Goal: Task Accomplishment & Management: Manage account settings

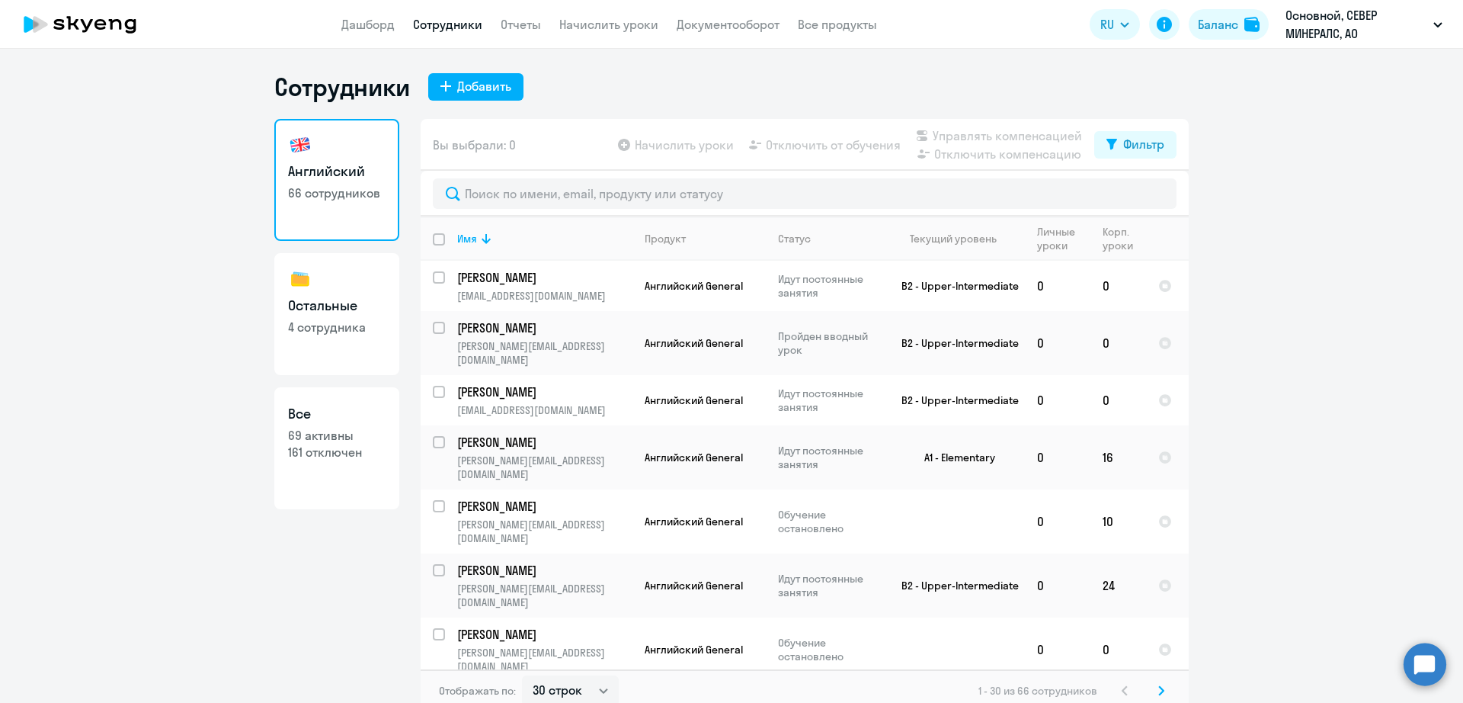
select select "30"
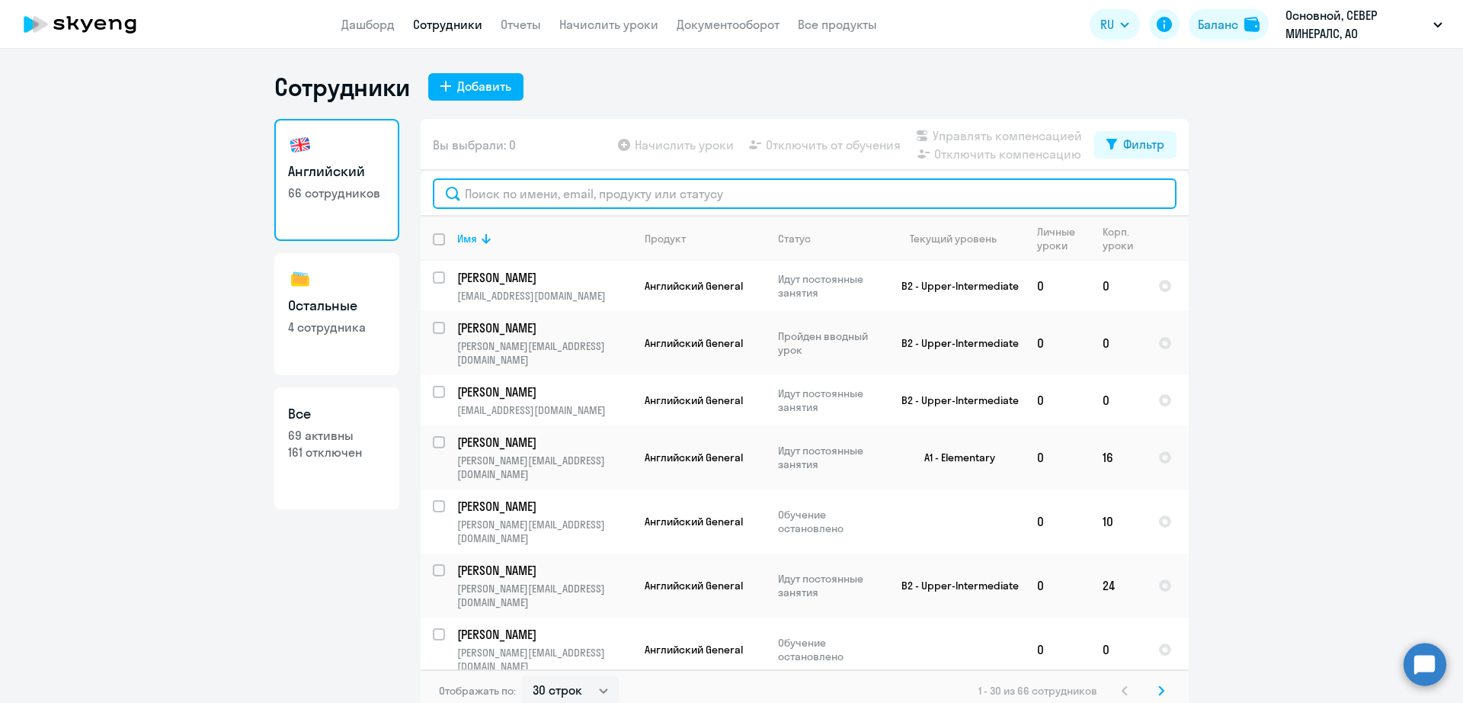
drag, startPoint x: 0, startPoint y: 0, endPoint x: 558, endPoint y: 196, distance: 591.1
click at [558, 196] on input "text" at bounding box center [805, 193] width 744 height 30
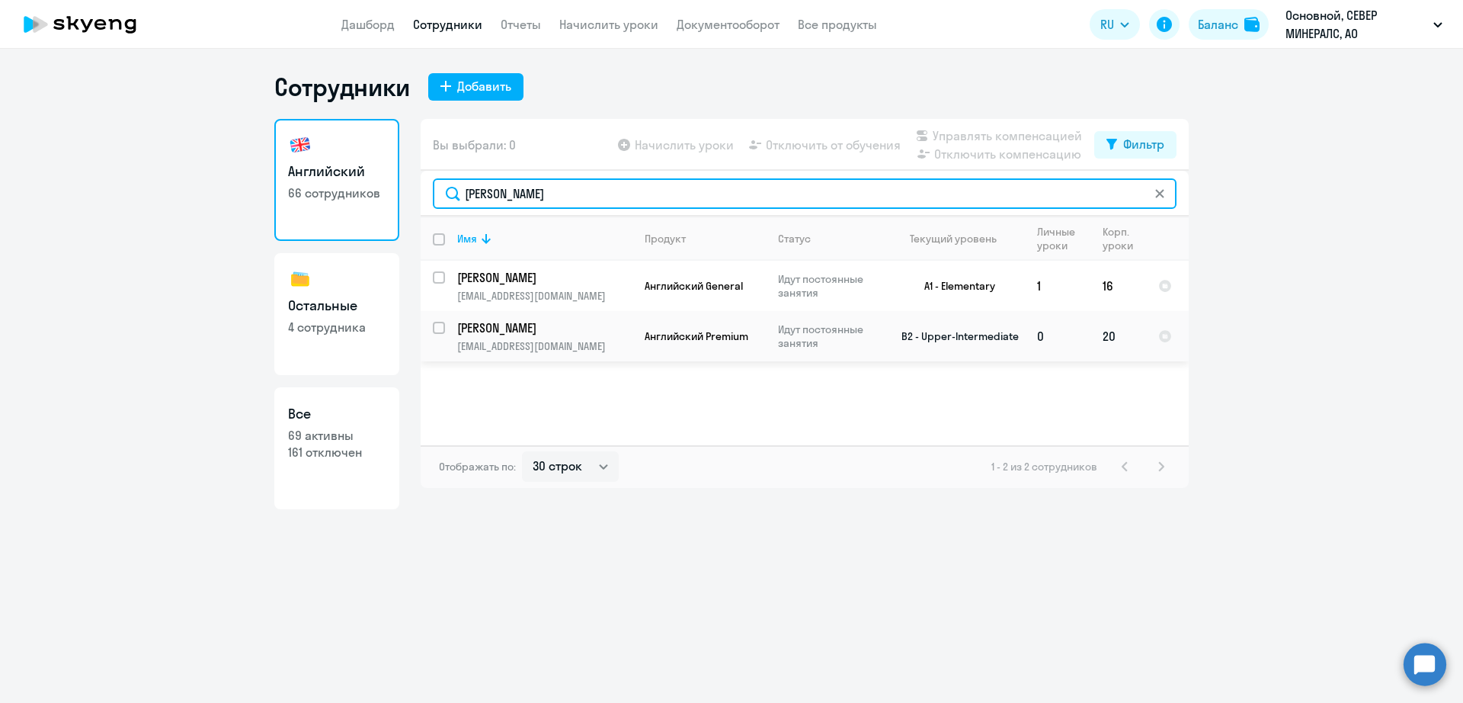
type input "[PERSON_NAME]"
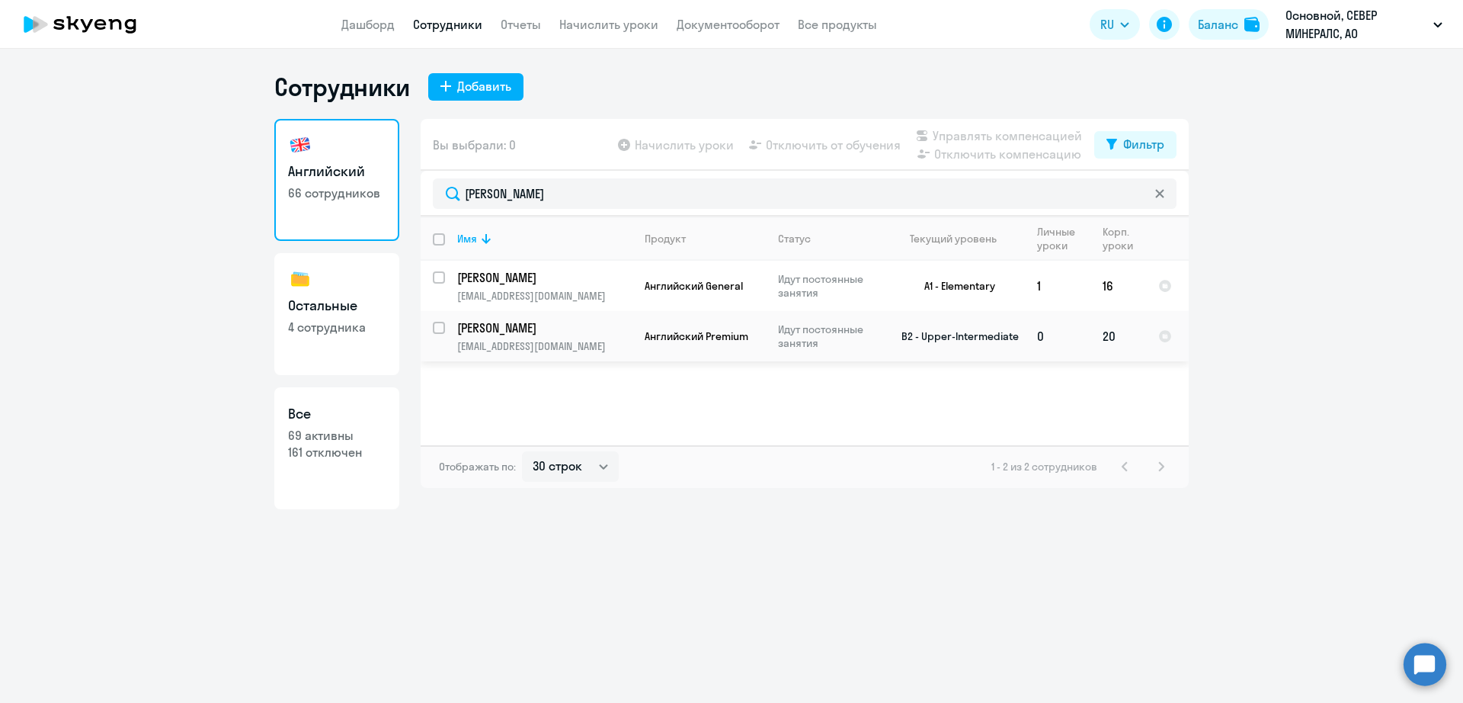
click at [822, 338] on p "Идут постоянные занятия" at bounding box center [830, 335] width 104 height 27
click at [855, 334] on p "Идут постоянные занятия" at bounding box center [830, 335] width 104 height 27
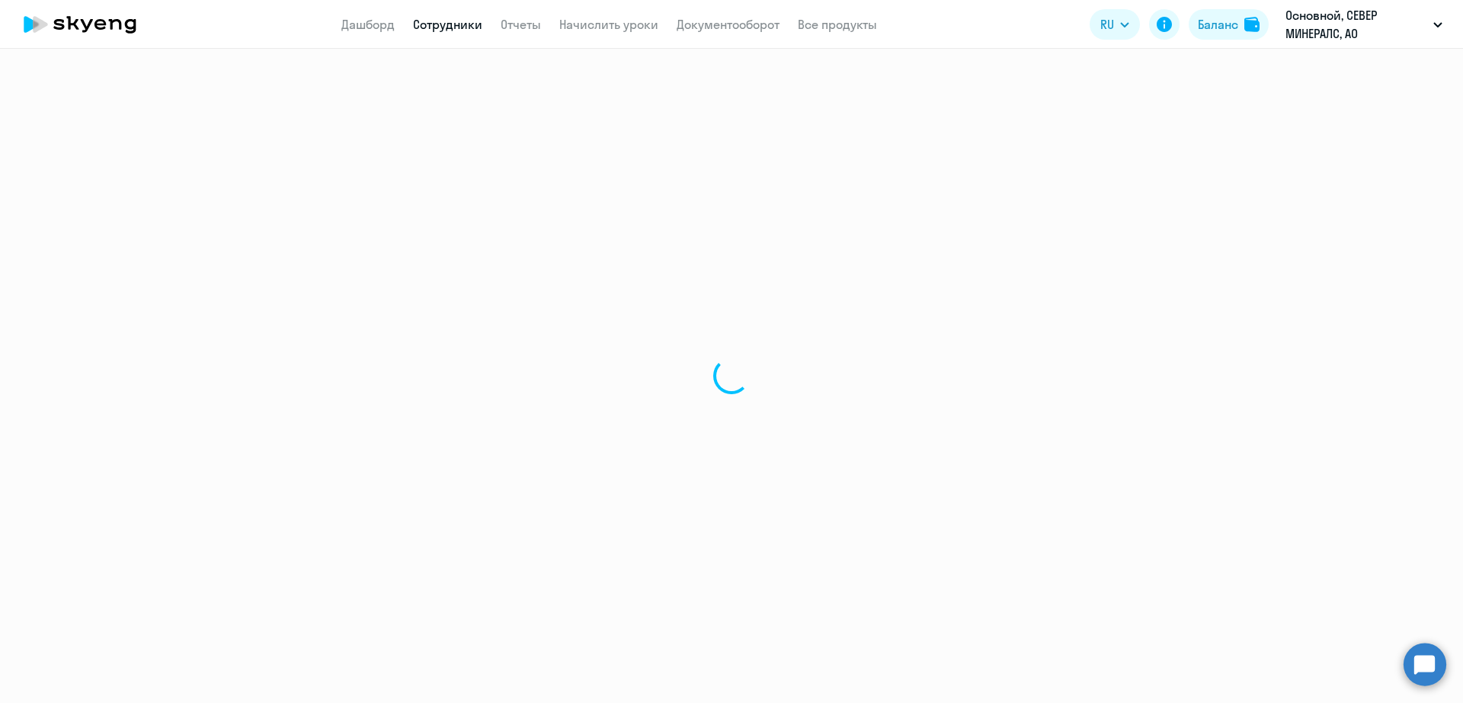
select select "english"
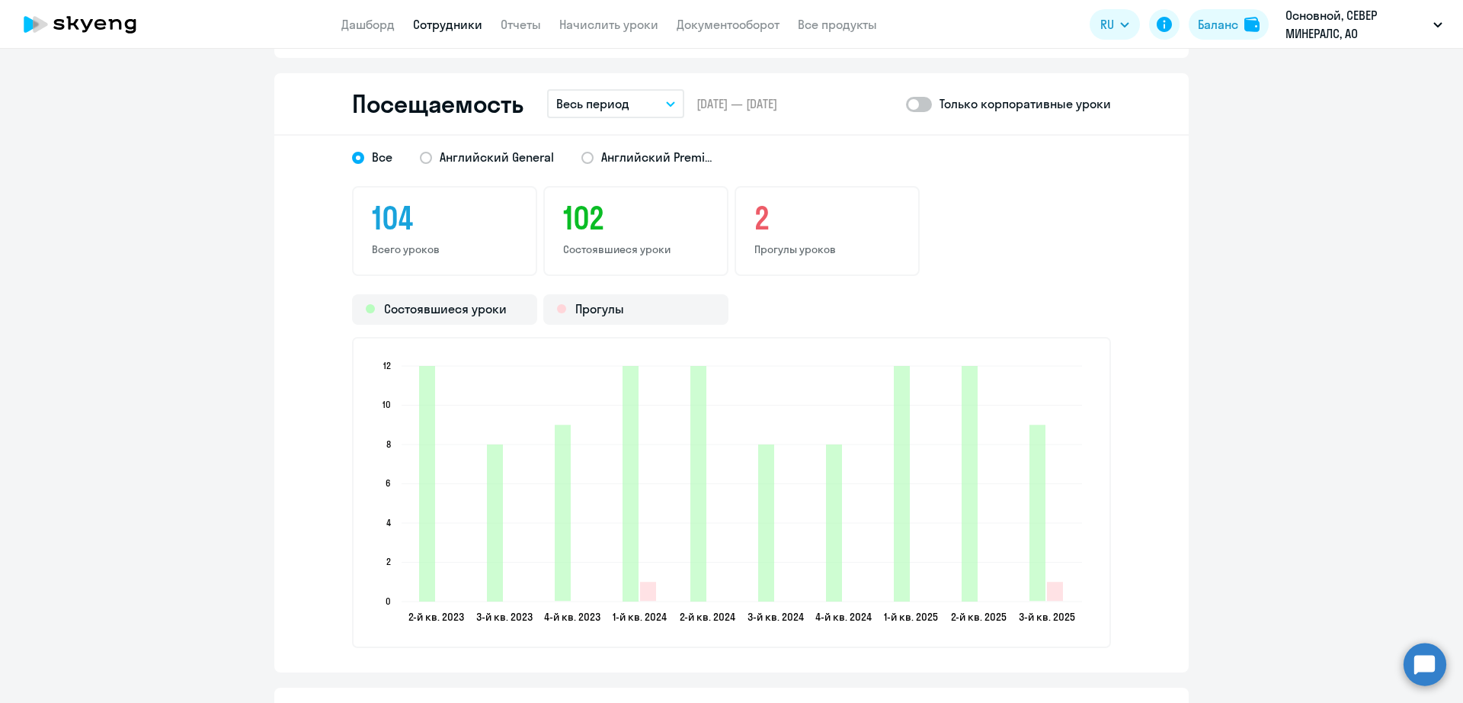
scroll to position [1873, 0]
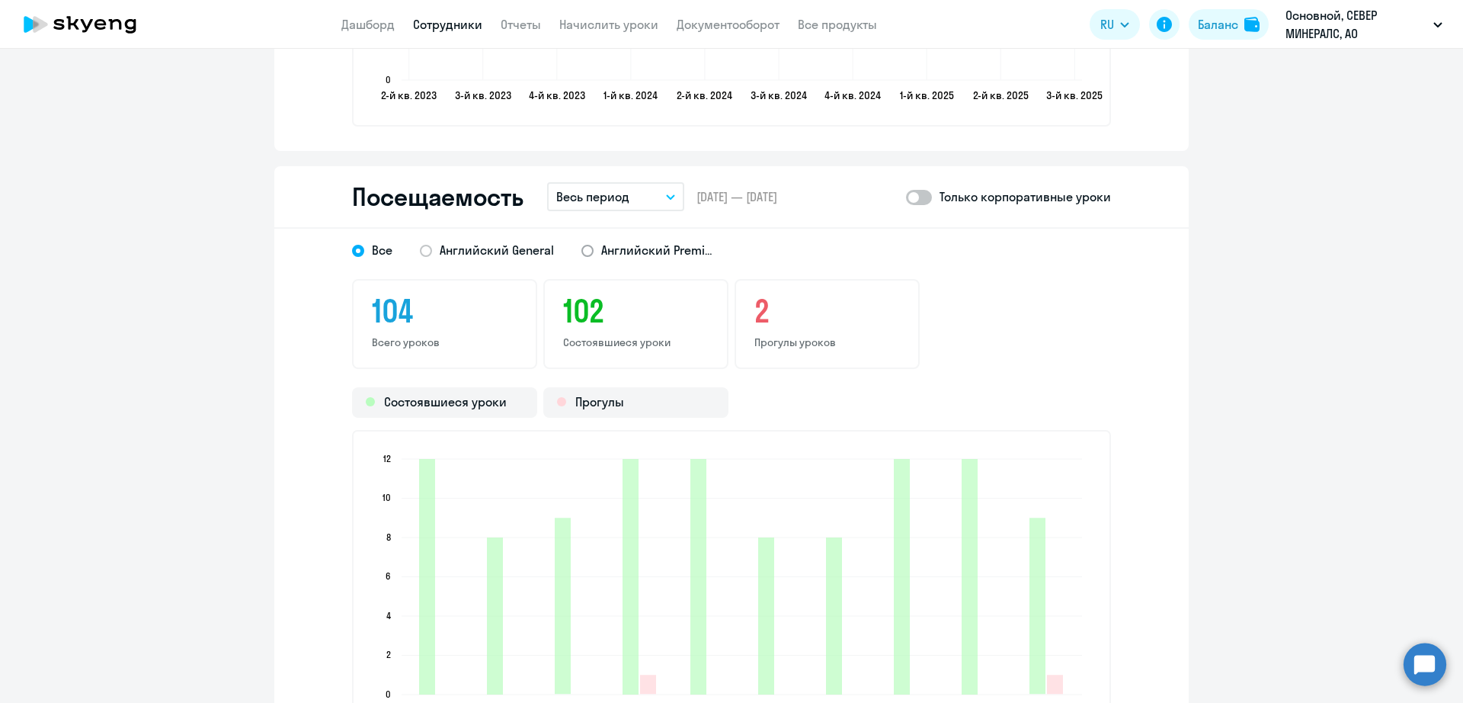
click at [658, 258] on span "Английский Premium" at bounding box center [658, 250] width 114 height 17
click at [0, 0] on input "Английский Premium" at bounding box center [0, 0] width 0 height 0
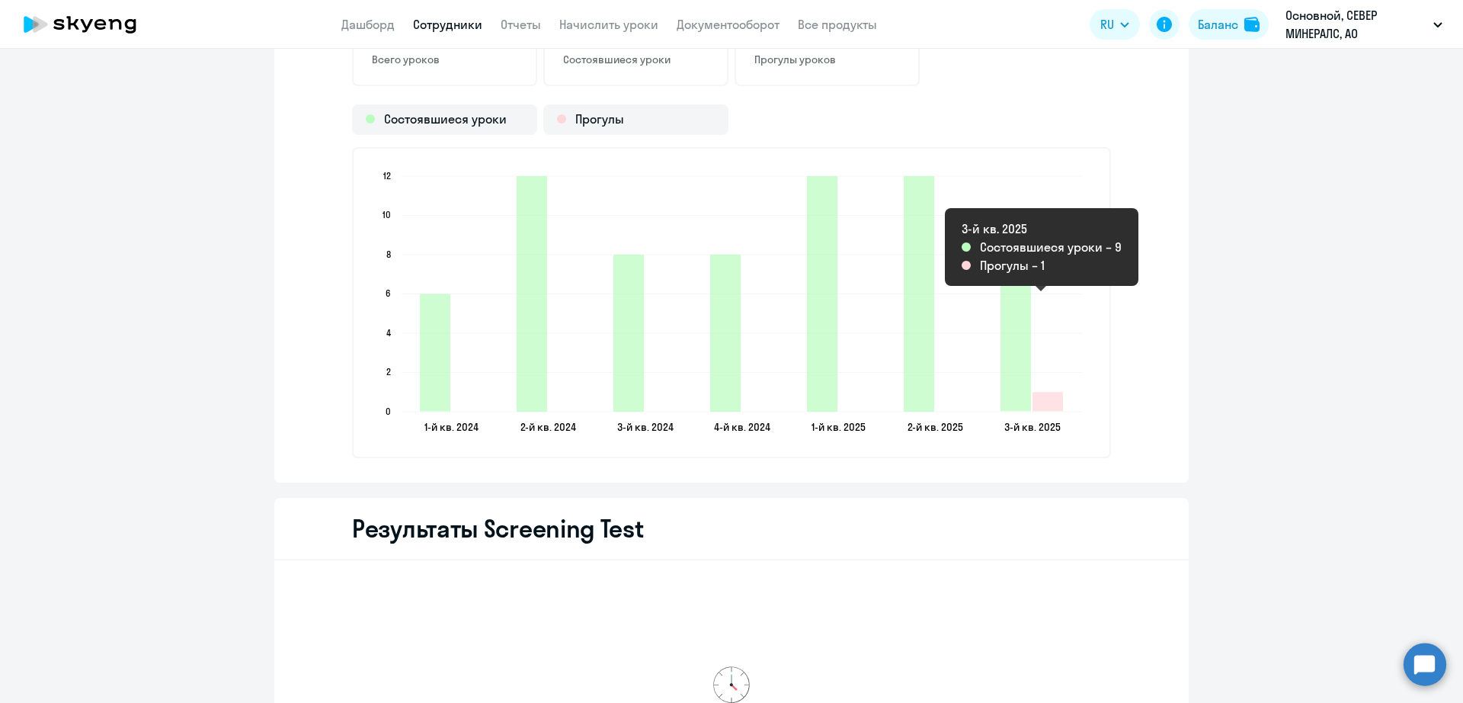
scroll to position [1968, 0]
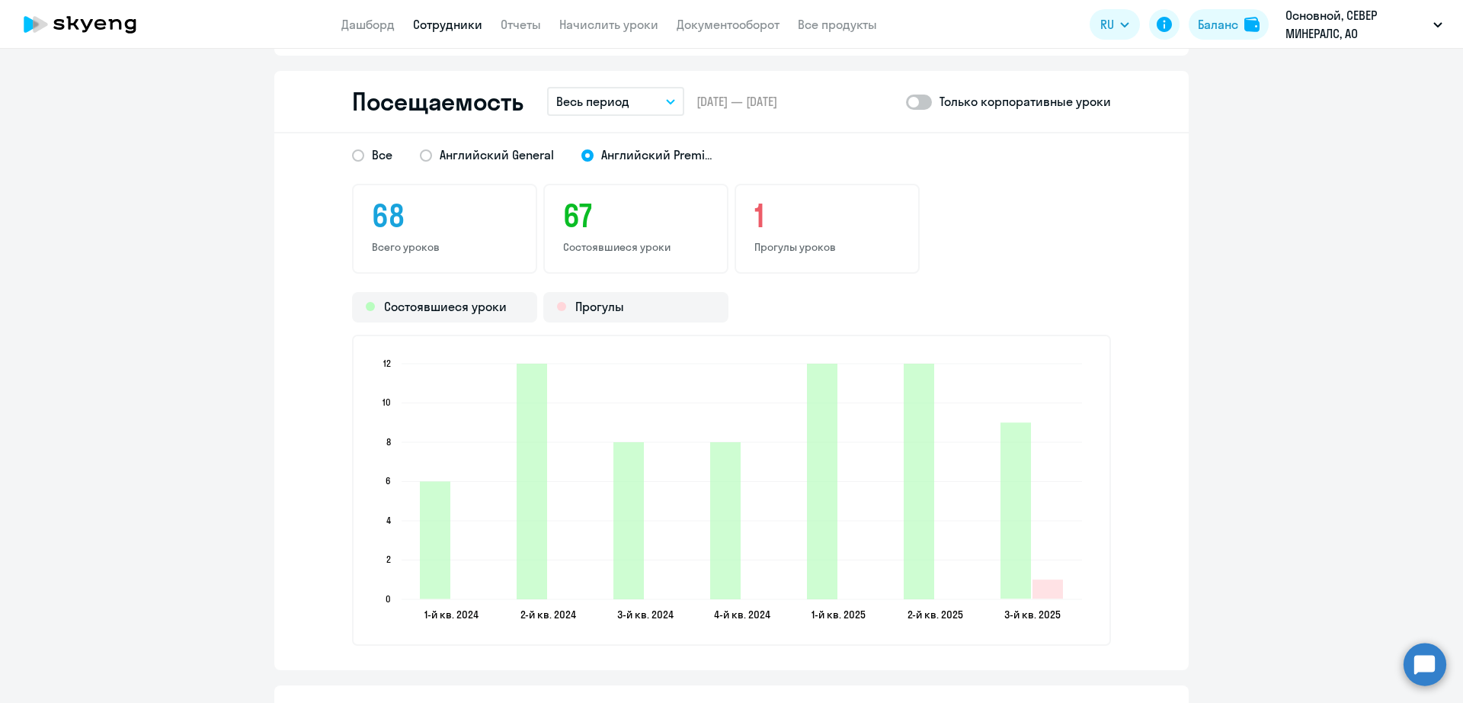
click at [923, 101] on span at bounding box center [919, 101] width 26 height 15
click at [906, 101] on input "checkbox" at bounding box center [905, 101] width 1 height 1
checkbox input "true"
click at [626, 162] on span "Английский Premium" at bounding box center [658, 154] width 114 height 17
click at [0, 0] on input "Английский Premium" at bounding box center [0, 0] width 0 height 0
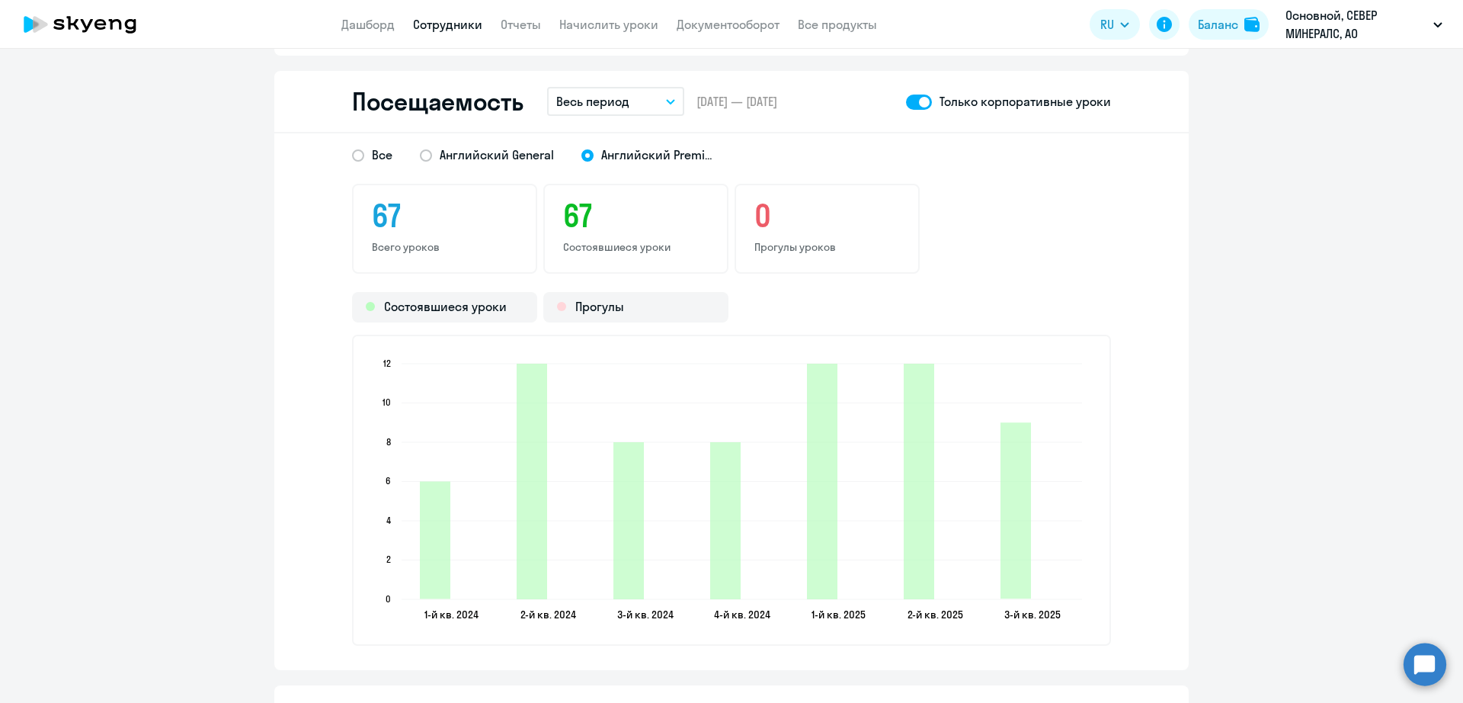
click at [667, 102] on icon "button" at bounding box center [671, 102] width 8 height 4
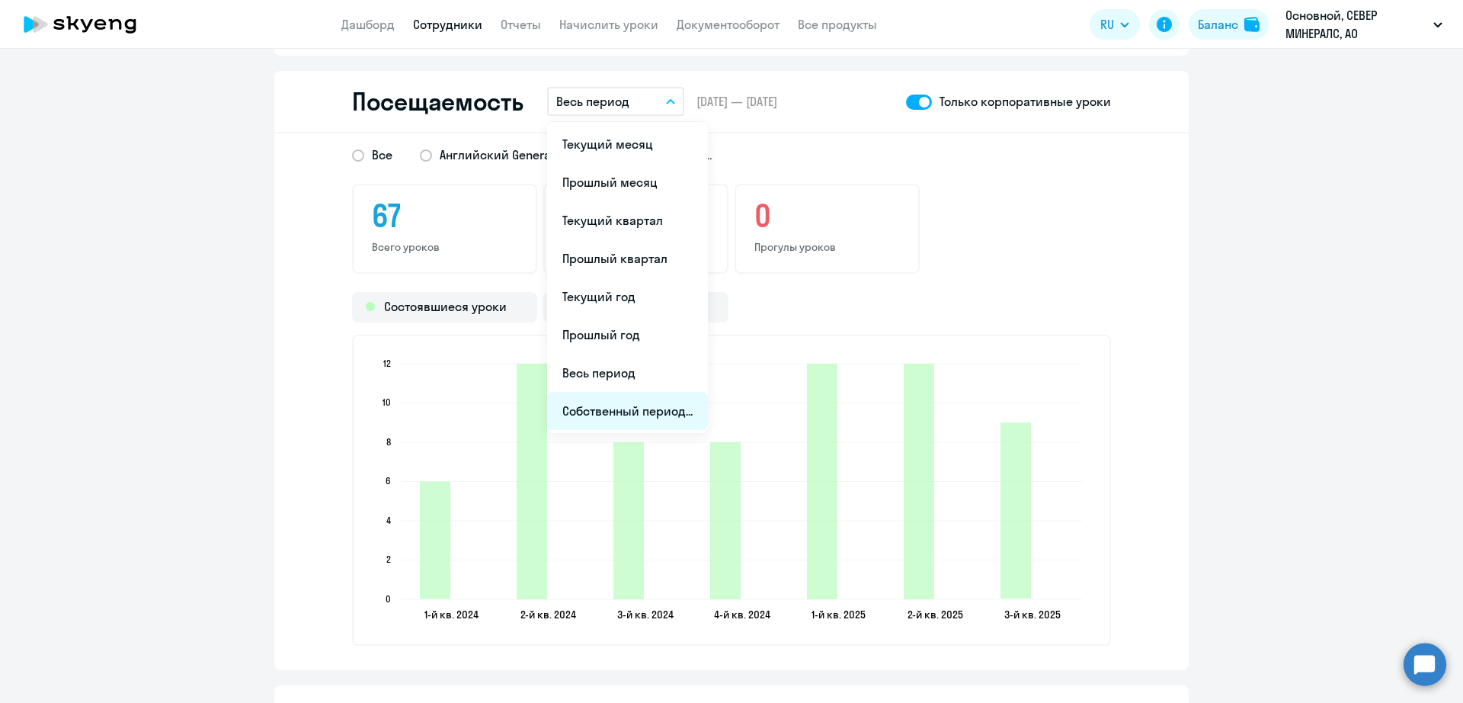
click at [671, 418] on li "Собственный период..." at bounding box center [627, 411] width 161 height 38
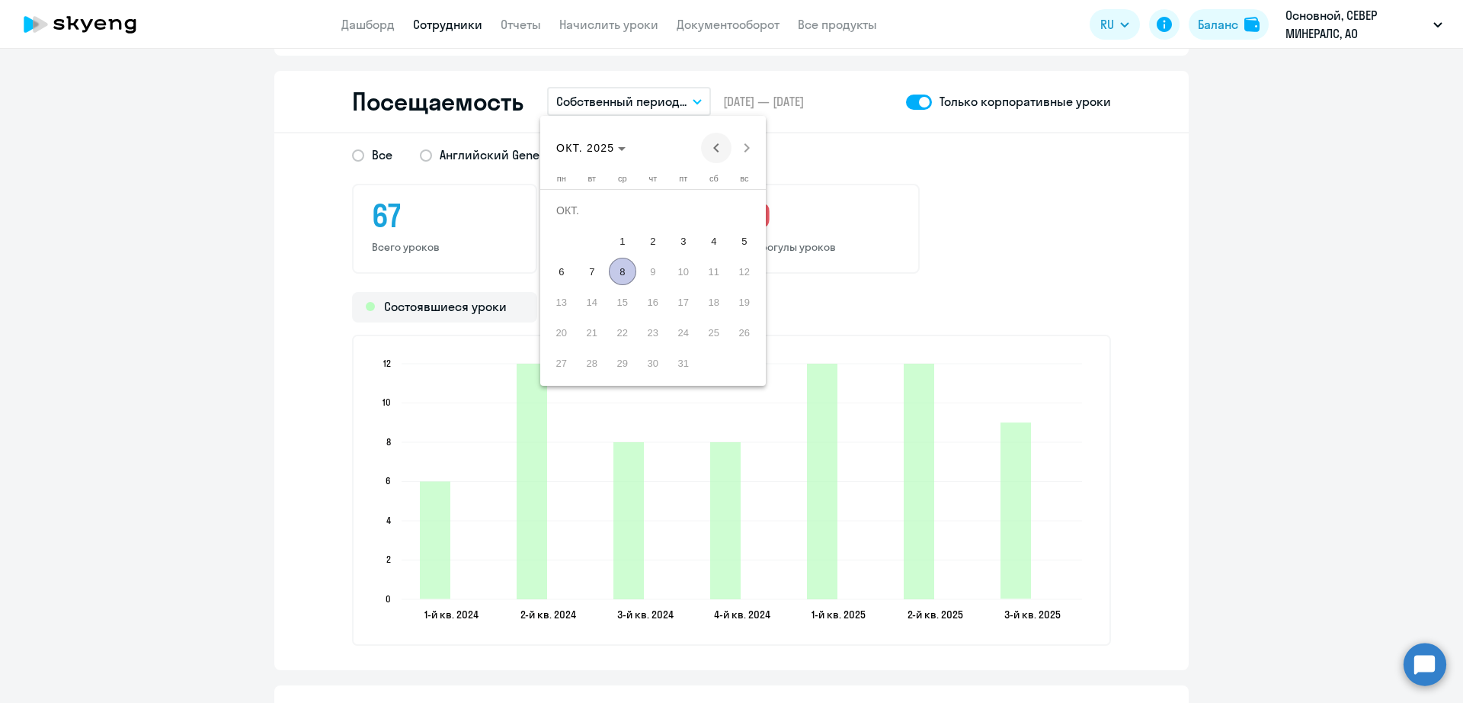
click at [715, 158] on span "Previous month" at bounding box center [716, 148] width 30 height 30
click at [675, 334] on span "26" at bounding box center [683, 332] width 27 height 27
click at [742, 145] on span "Next month" at bounding box center [746, 148] width 30 height 30
click at [620, 274] on span "8" at bounding box center [622, 271] width 27 height 27
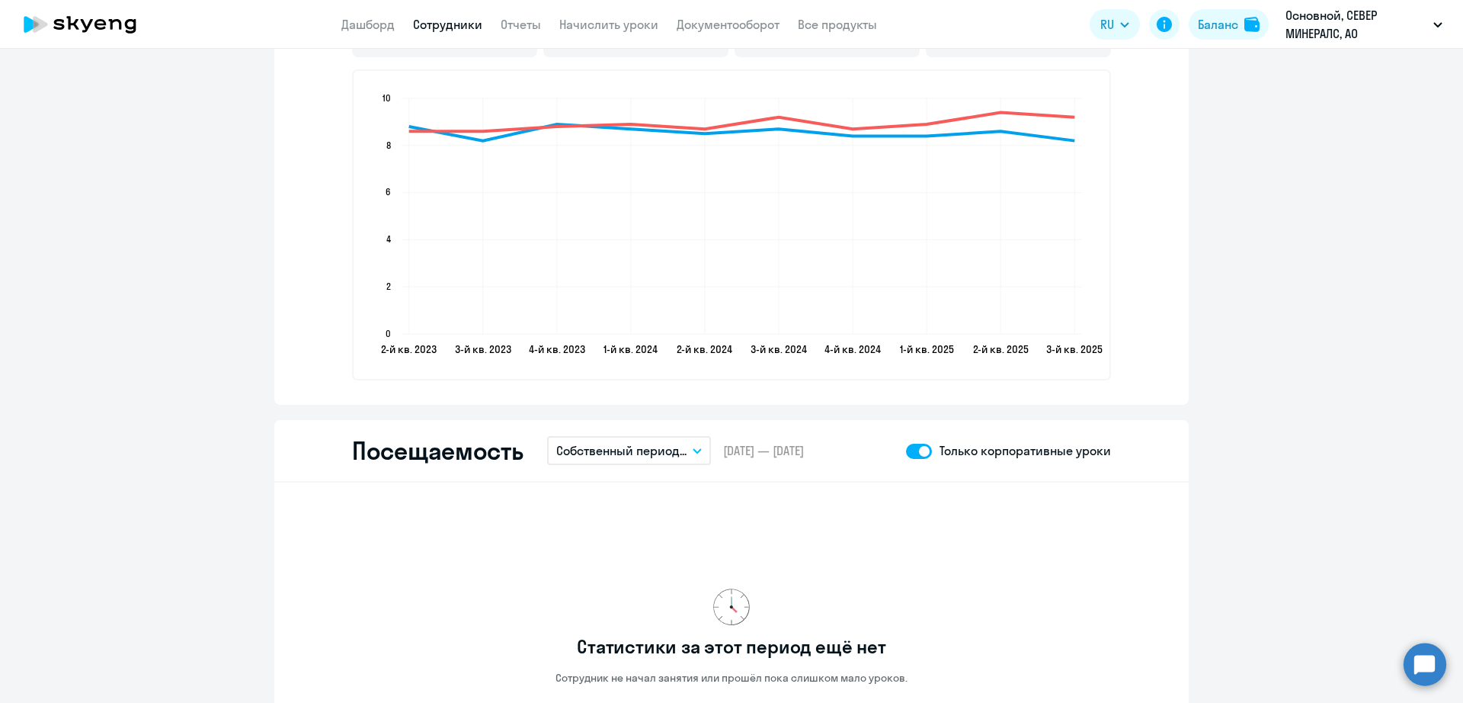
scroll to position [1810, 0]
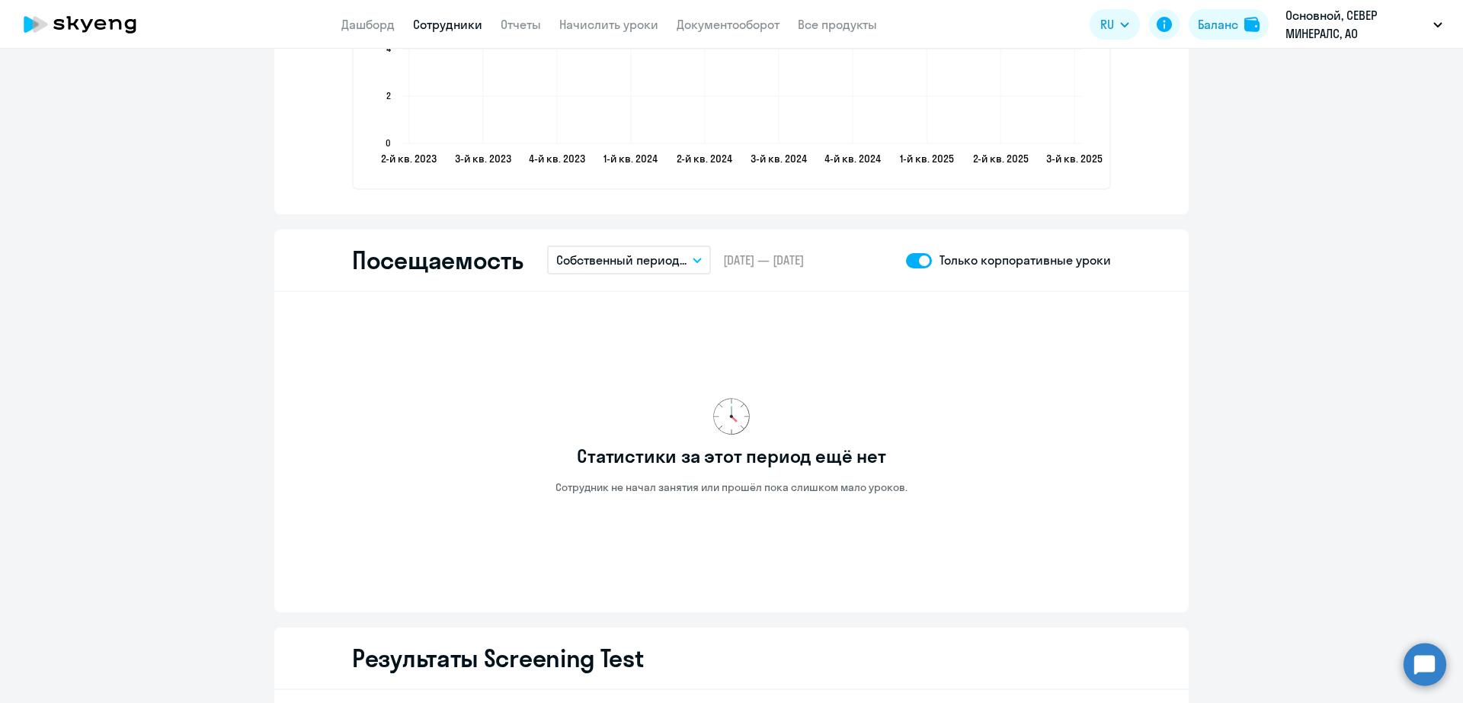
click at [685, 264] on button "Собственный период..." at bounding box center [629, 259] width 164 height 29
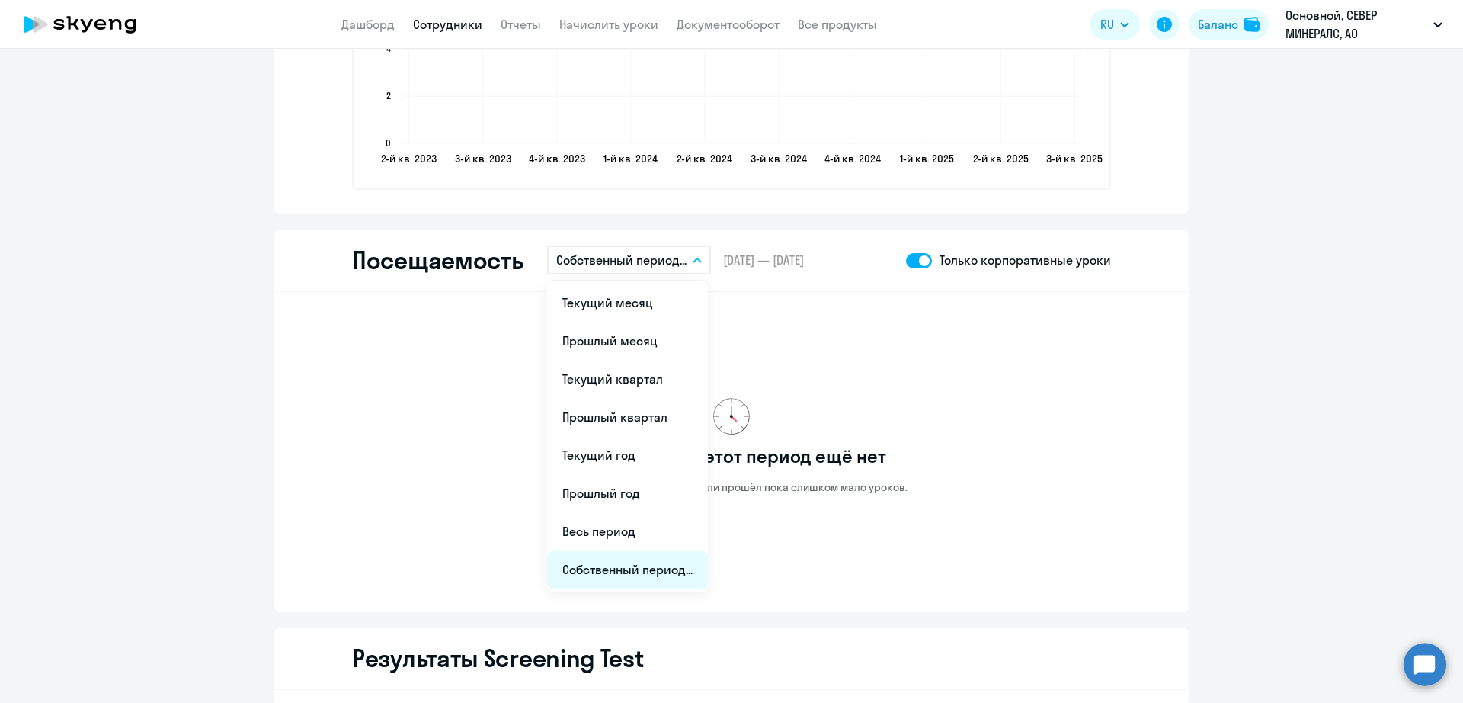
click at [683, 574] on li "Собственный период..." at bounding box center [627, 569] width 161 height 38
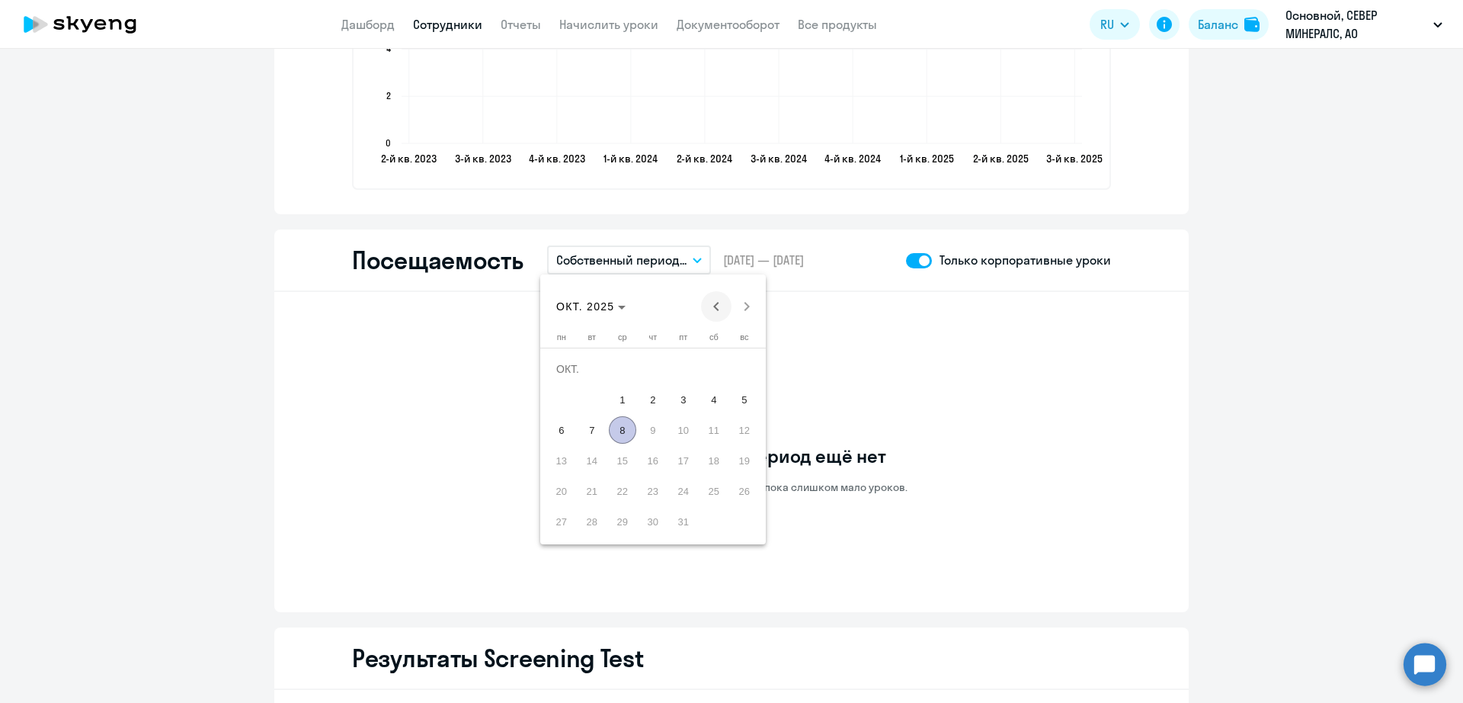
click at [719, 305] on span "Previous month" at bounding box center [716, 306] width 30 height 30
click at [585, 485] on span "26" at bounding box center [591, 490] width 27 height 27
click at [750, 309] on span "Next month" at bounding box center [746, 306] width 30 height 30
click at [655, 495] on span "25" at bounding box center [652, 490] width 27 height 27
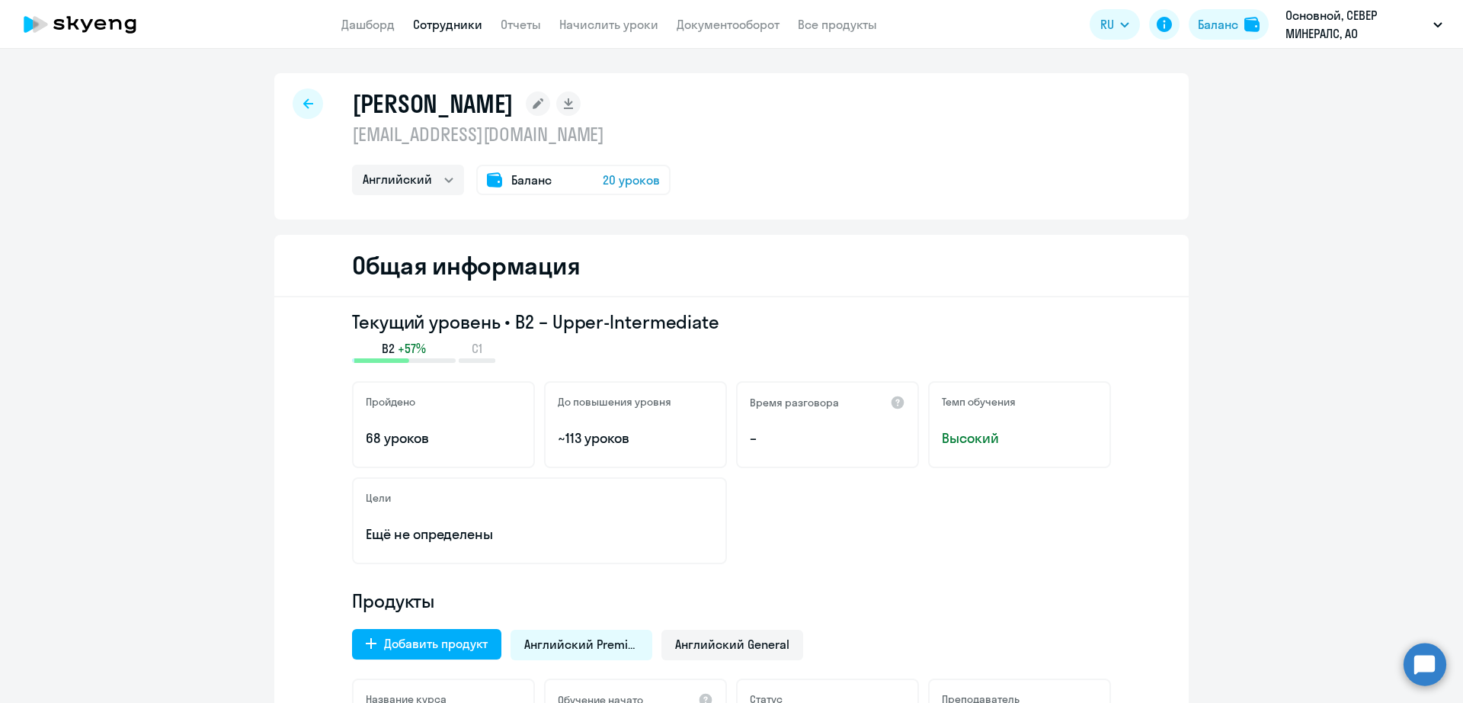
scroll to position [0, 0]
click at [610, 21] on link "Начислить уроки" at bounding box center [608, 24] width 99 height 15
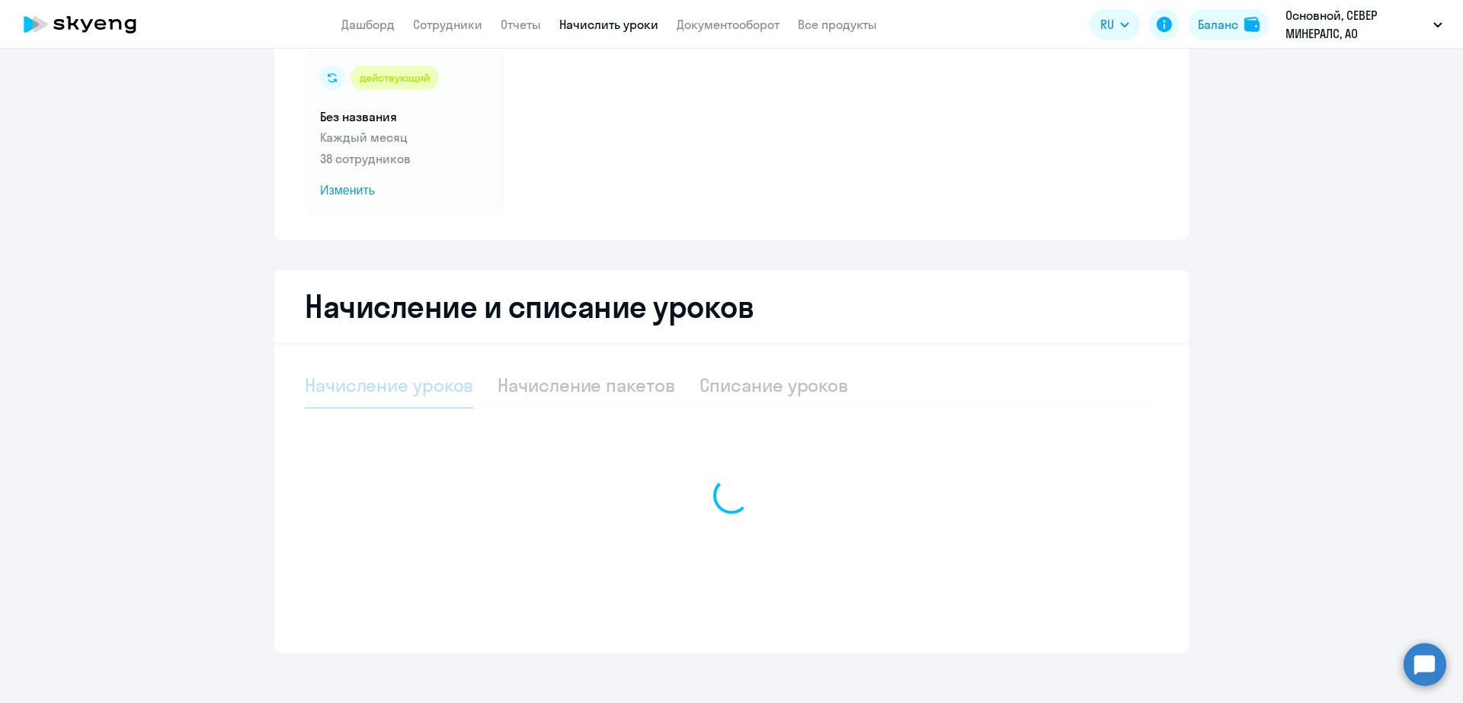
scroll to position [125, 0]
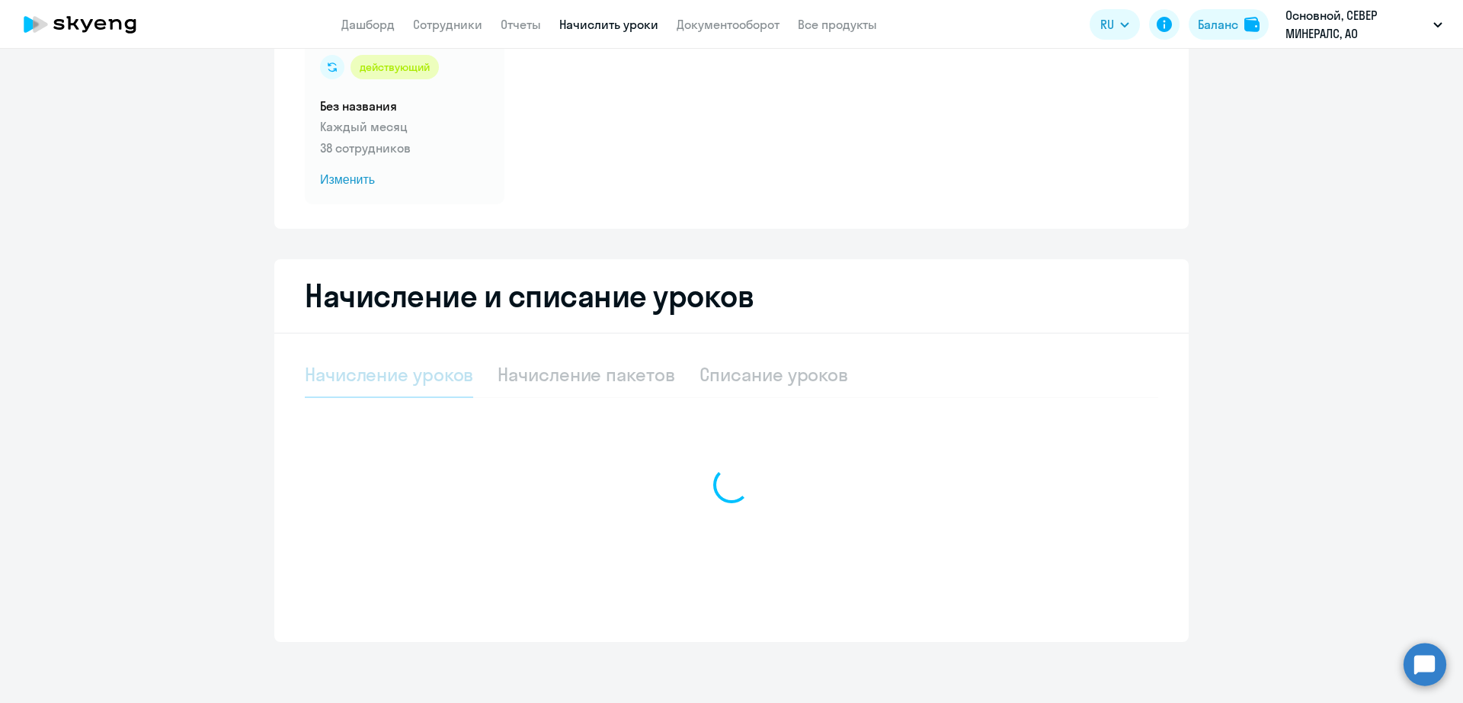
select select "10"
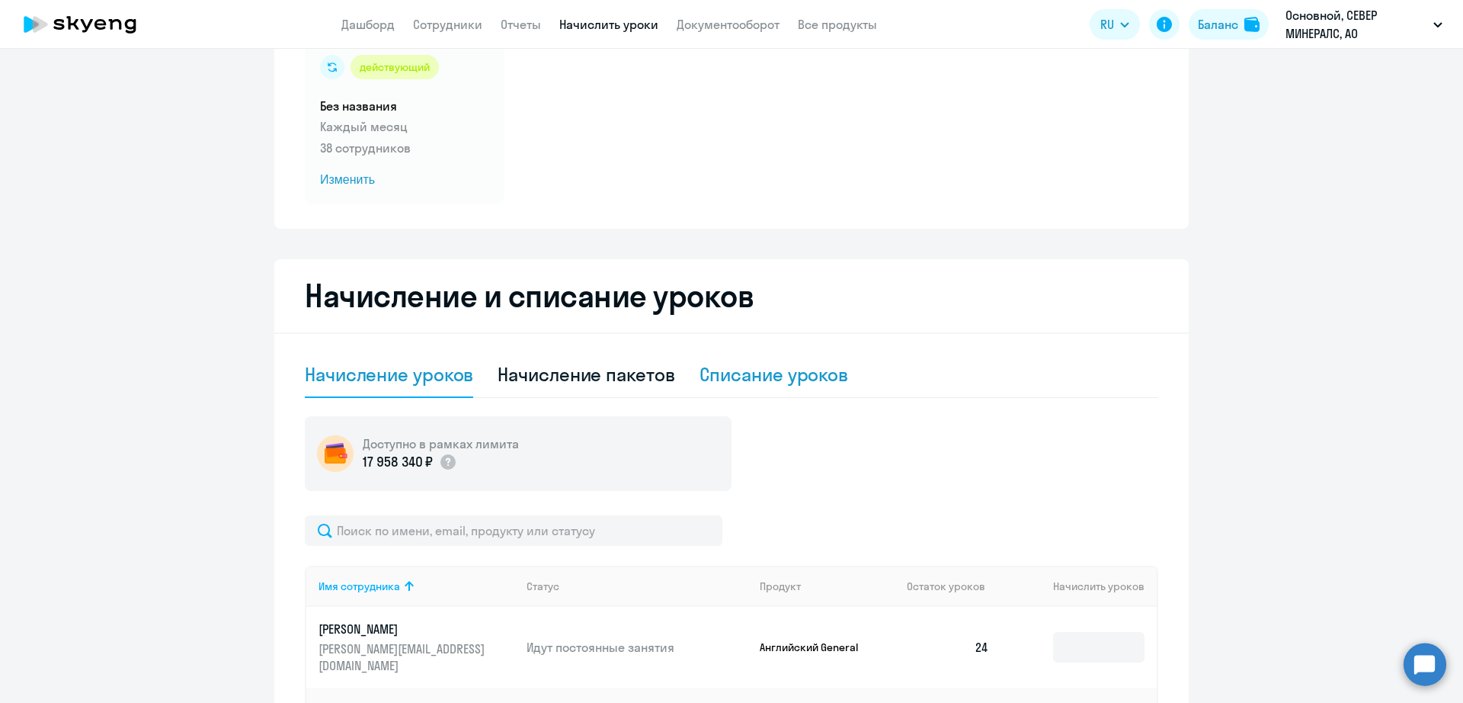
click at [770, 372] on div "Списание уроков" at bounding box center [773, 374] width 149 height 24
select select "10"
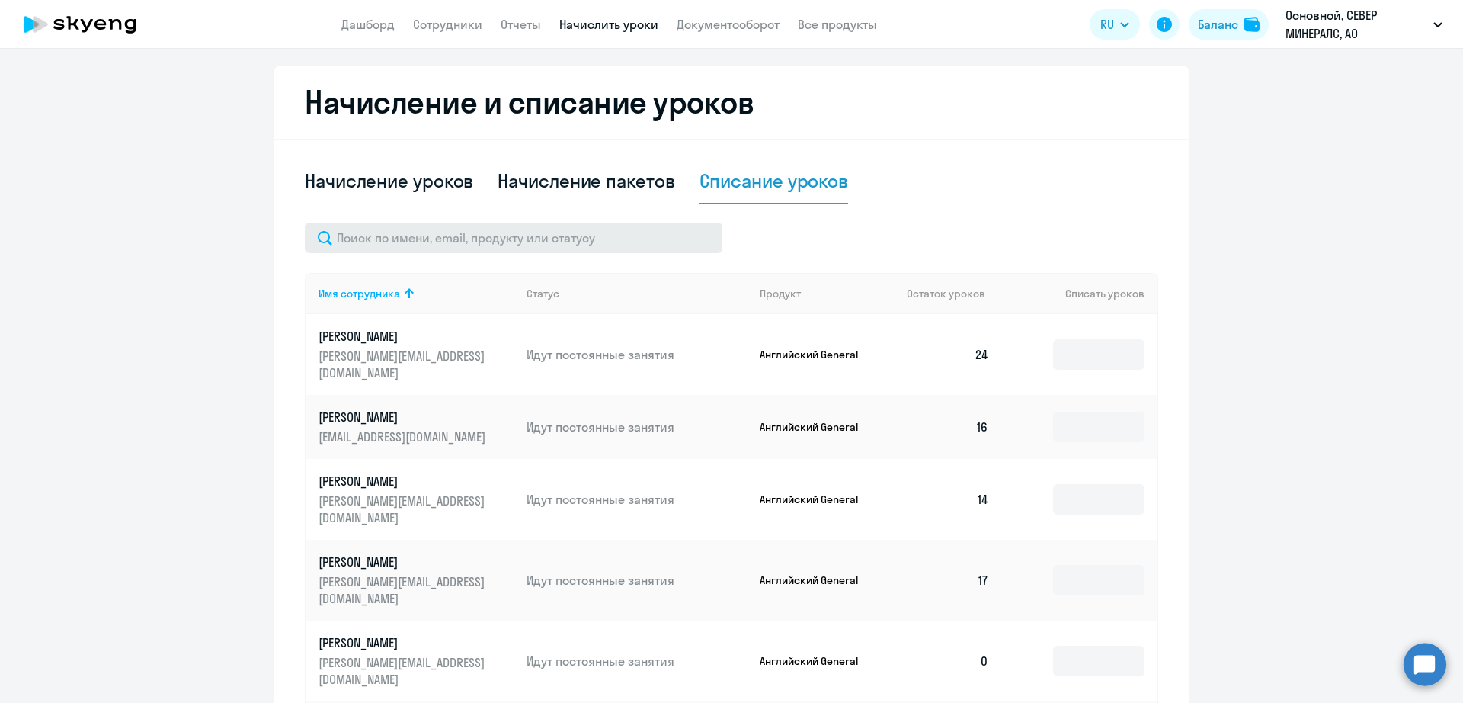
scroll to position [315, 0]
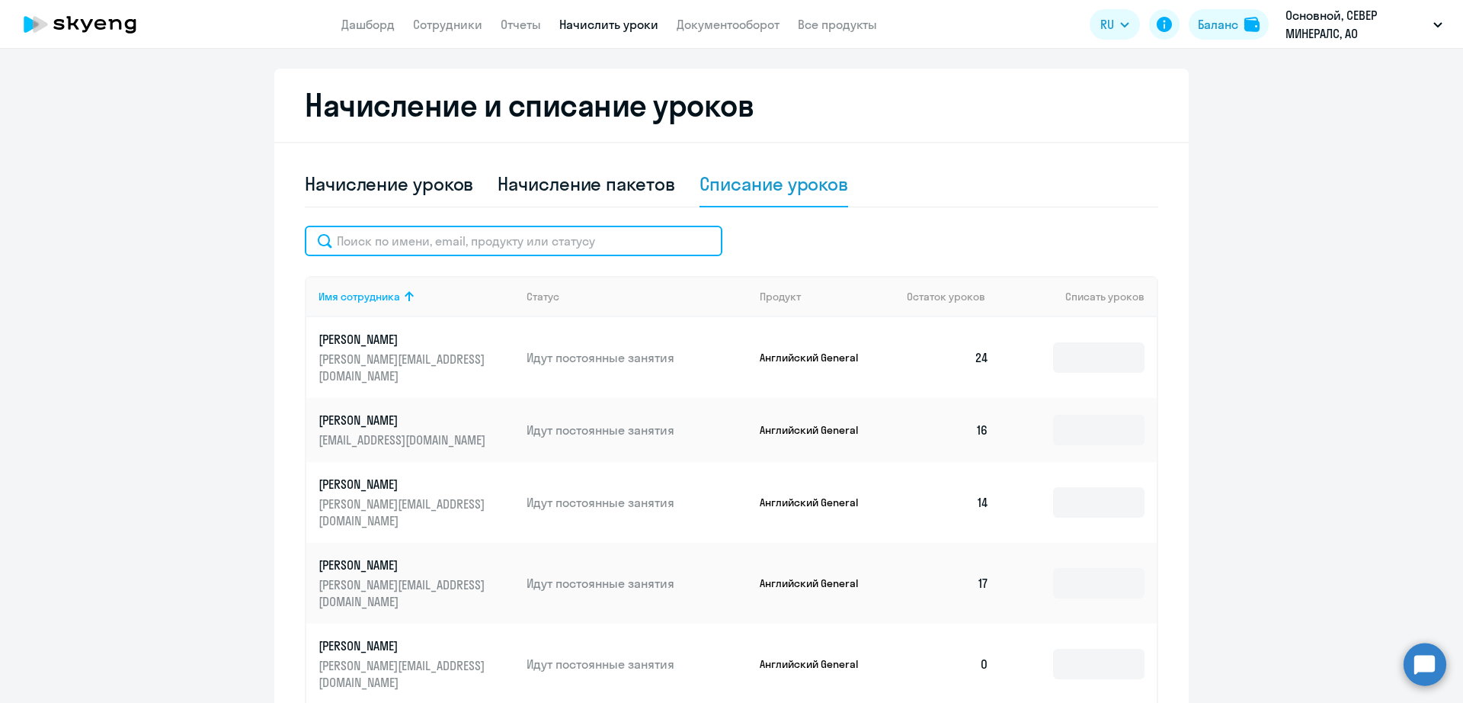
click at [392, 239] on input "text" at bounding box center [514, 241] width 418 height 30
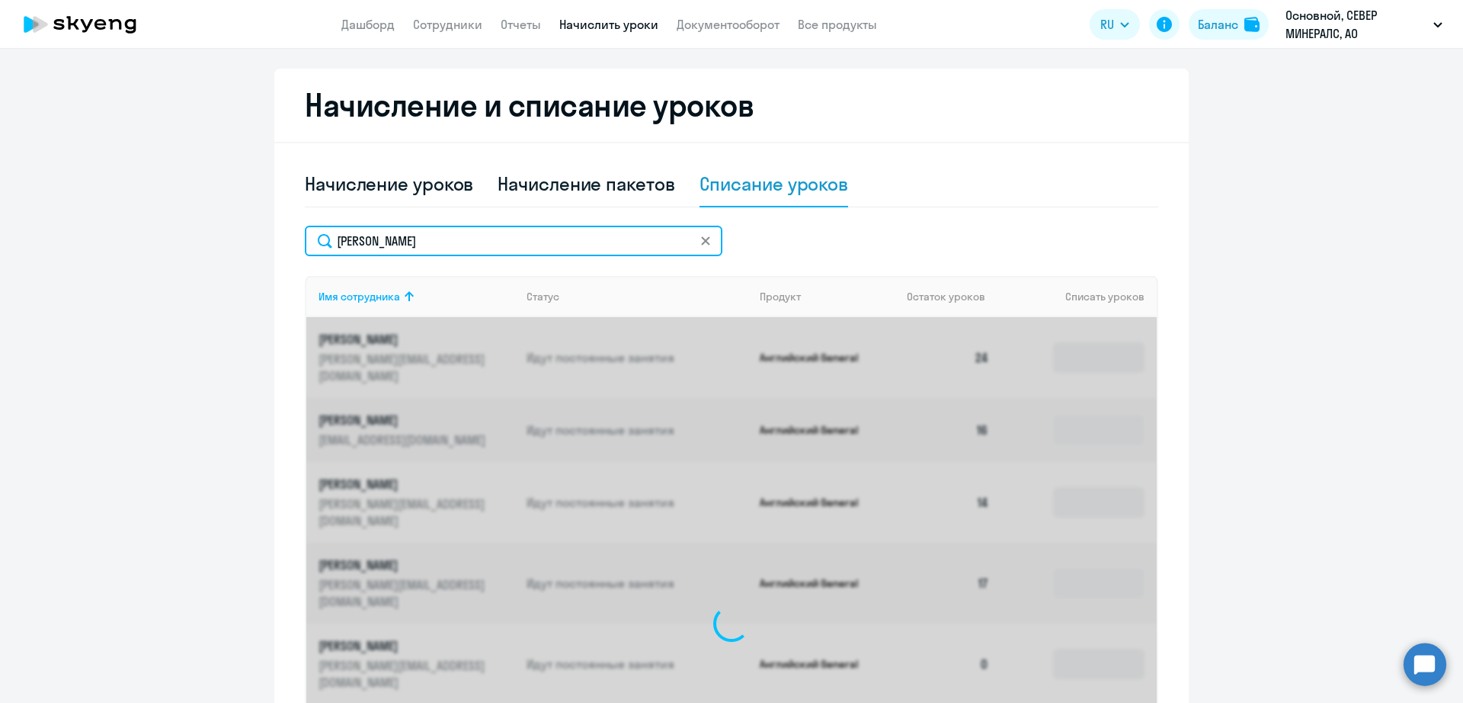
scroll to position [245, 0]
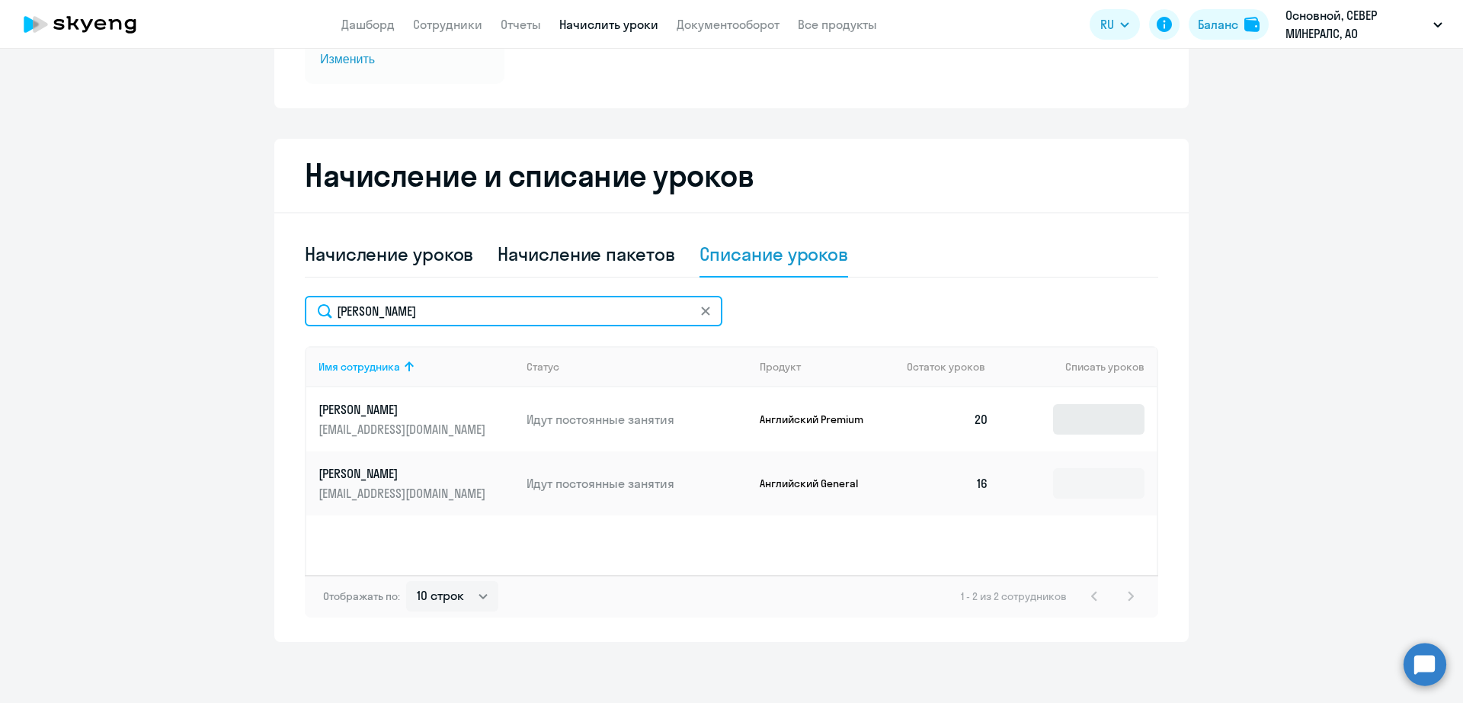
type input "[PERSON_NAME]"
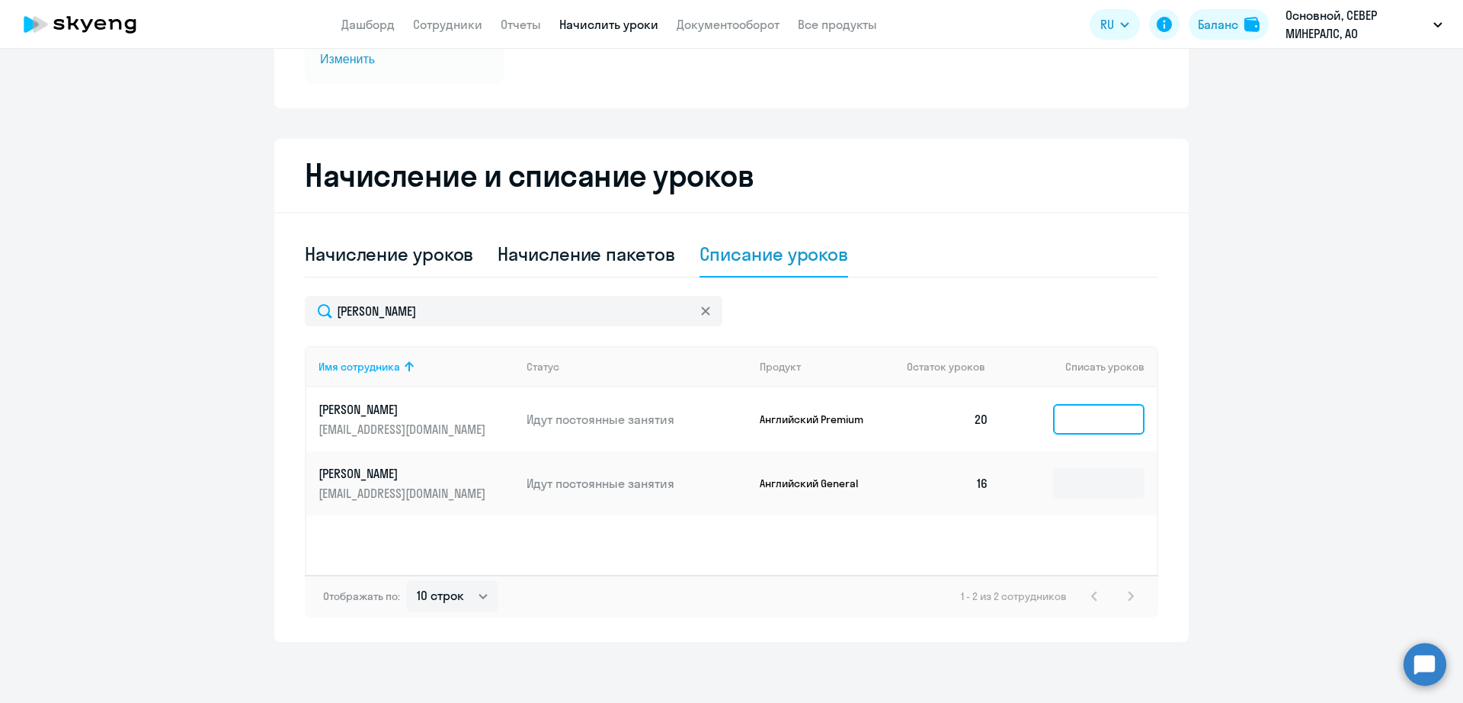
click at [1111, 429] on input at bounding box center [1098, 419] width 91 height 30
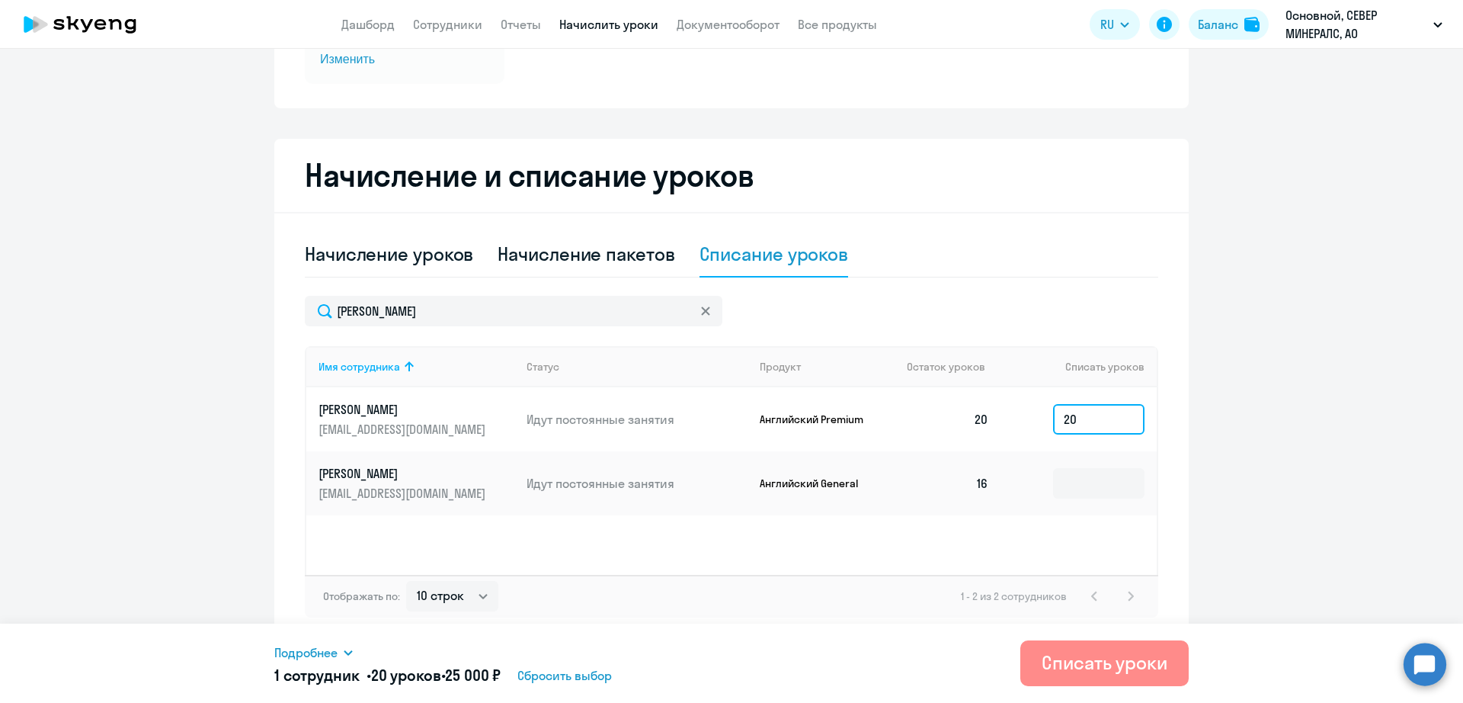
type input "20"
click at [1137, 673] on div "Списать уроки" at bounding box center [1105, 662] width 126 height 24
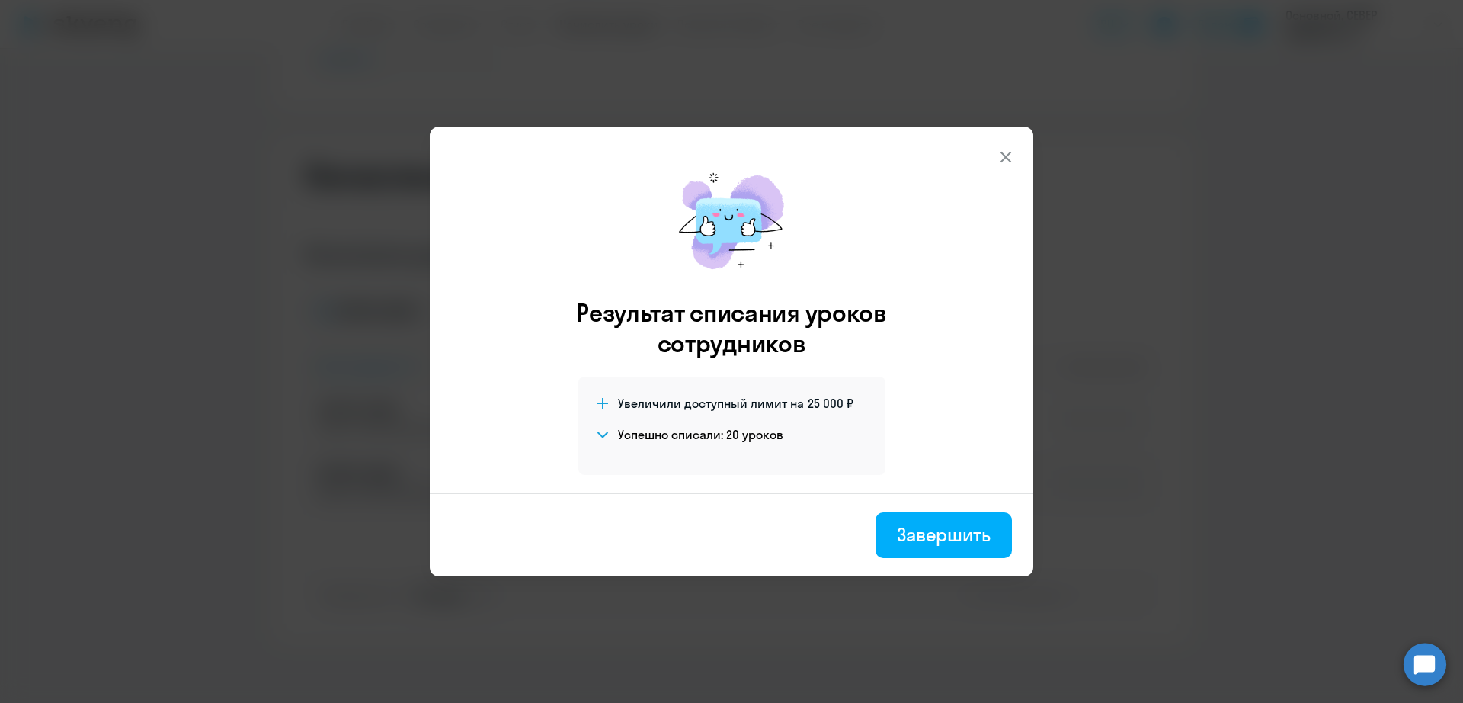
click at [954, 541] on div "Завершить" at bounding box center [944, 534] width 94 height 24
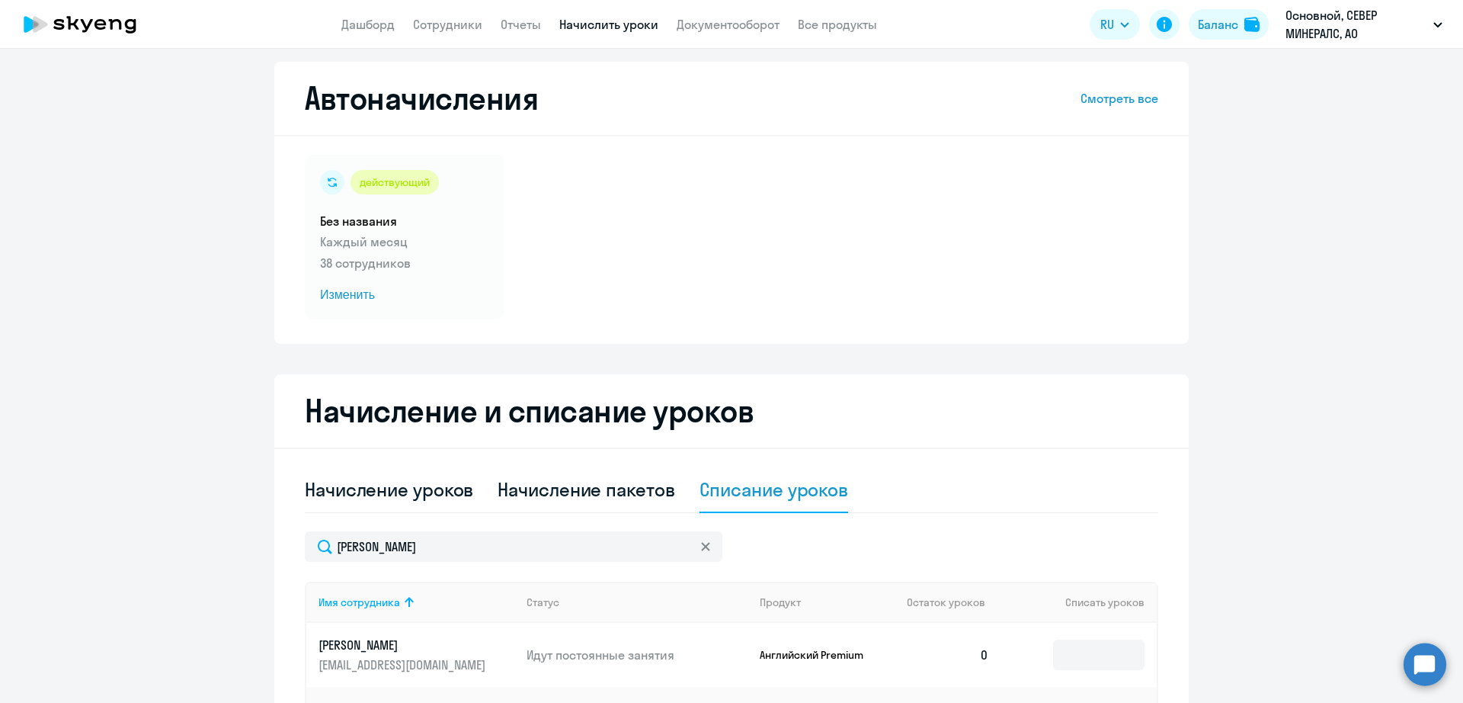
scroll to position [0, 0]
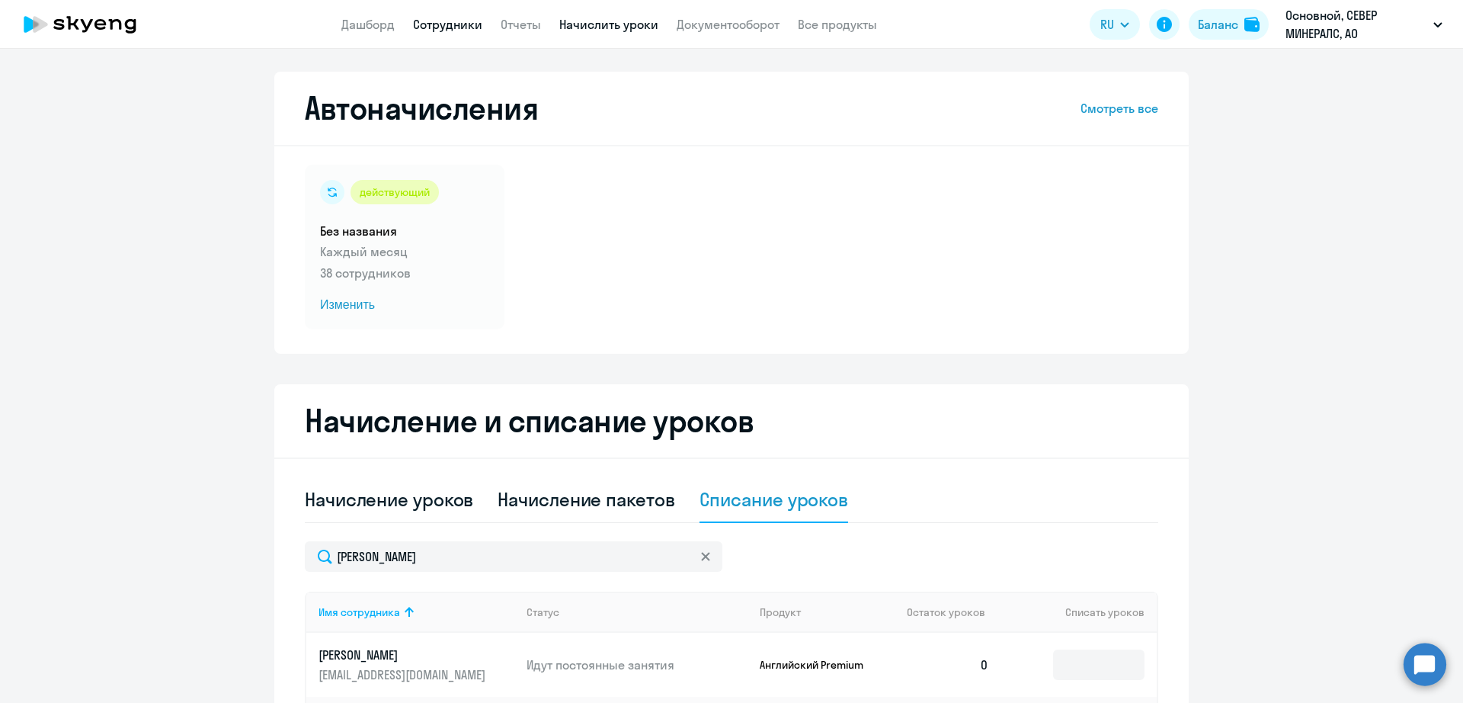
click at [452, 17] on link "Сотрудники" at bounding box center [447, 24] width 69 height 15
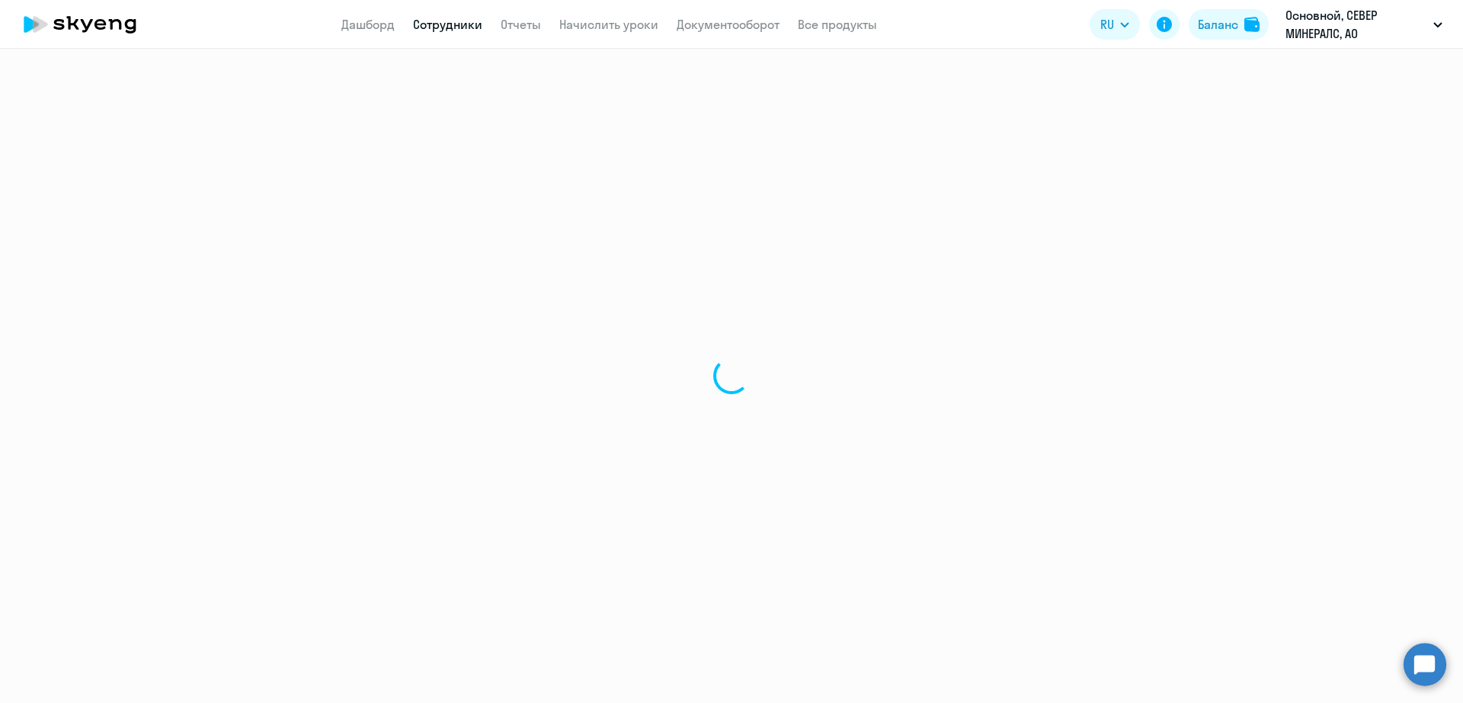
select select "30"
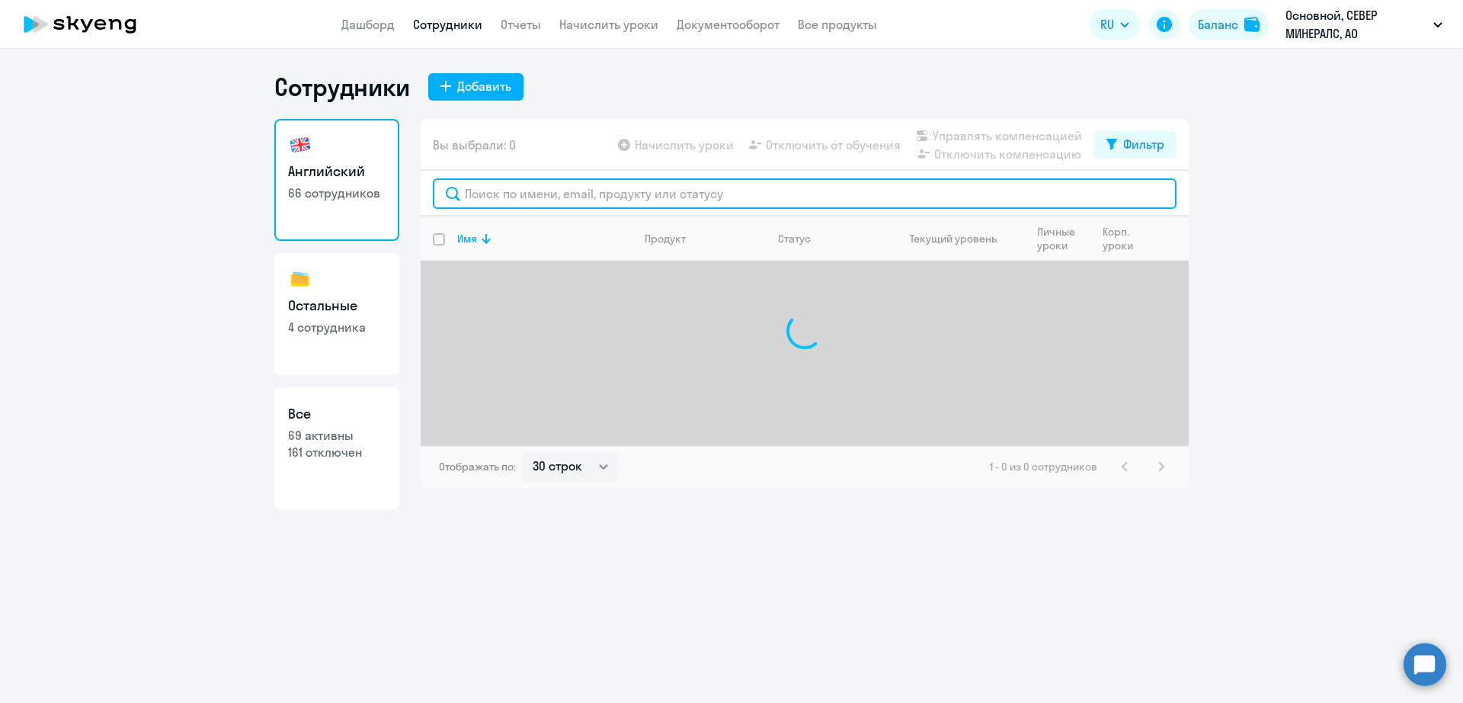
click at [521, 192] on input "text" at bounding box center [805, 193] width 744 height 30
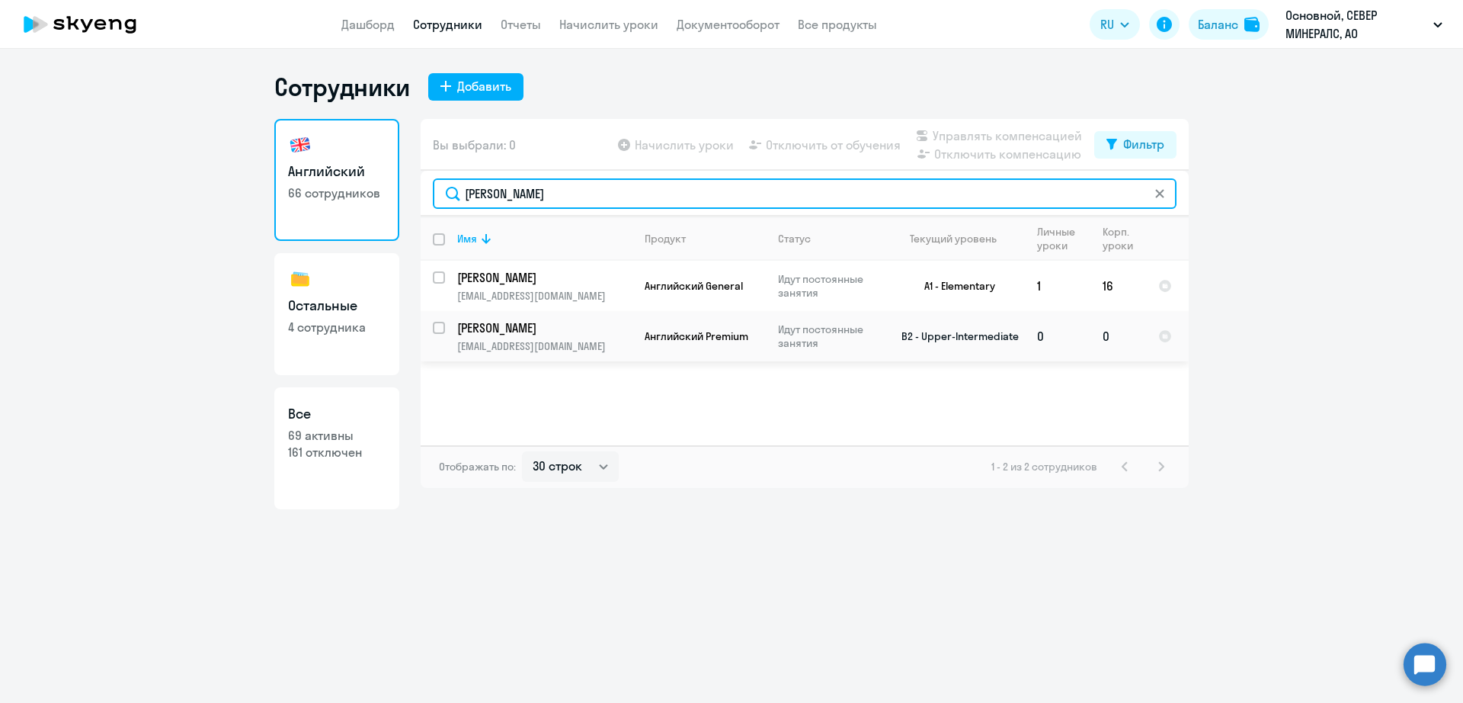
type input "[PERSON_NAME]"
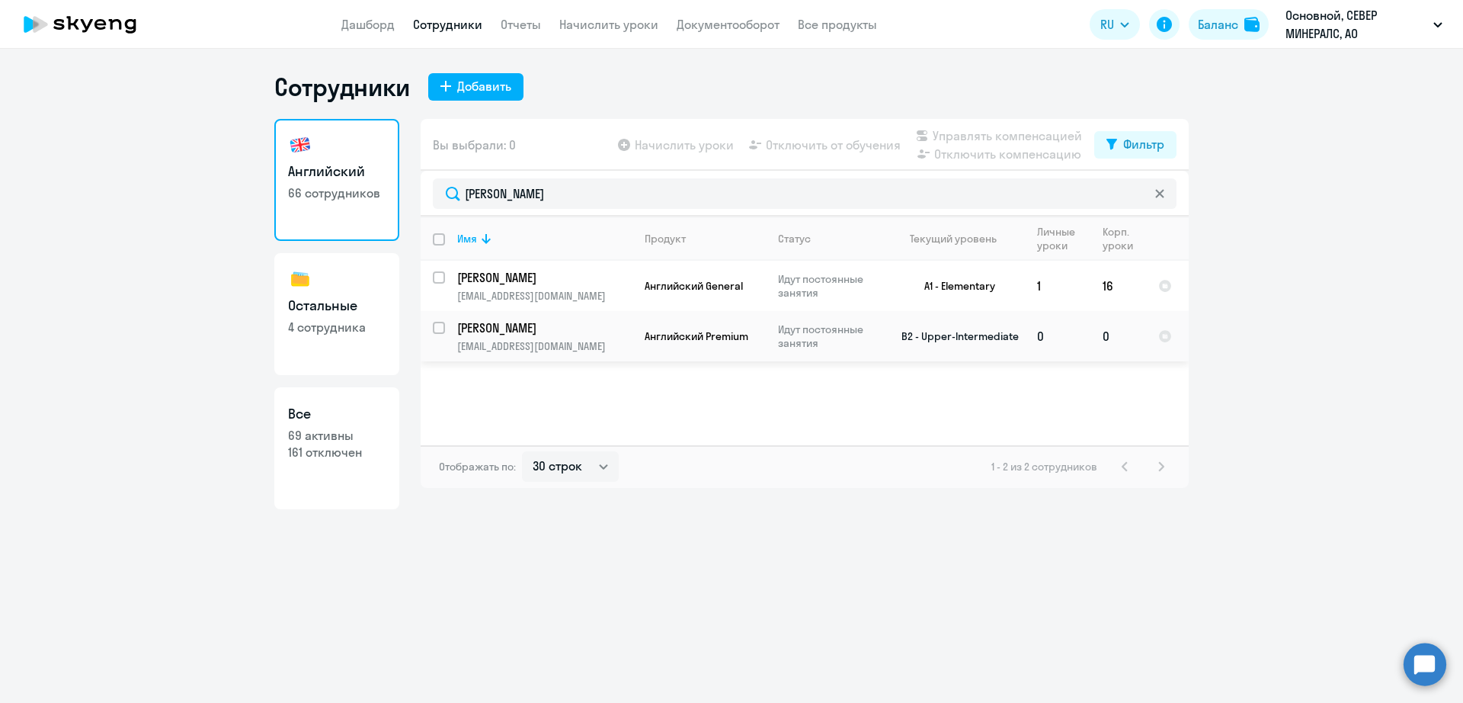
click at [435, 336] on input "select row 21339220" at bounding box center [448, 337] width 30 height 30
checkbox input "true"
click at [831, 145] on span "Отключить от обучения" at bounding box center [833, 145] width 135 height 18
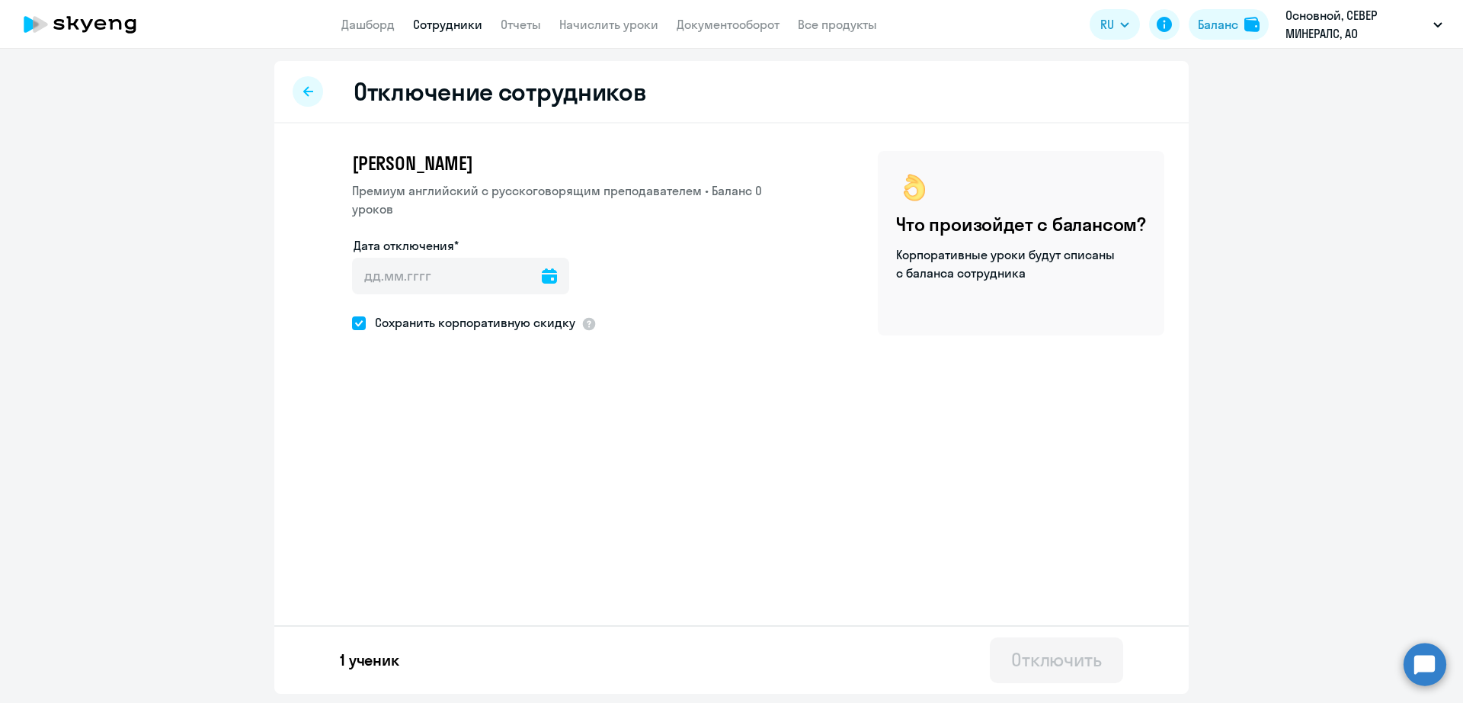
click at [542, 277] on icon at bounding box center [549, 275] width 15 height 15
click at [504, 450] on span "10" at bounding box center [495, 449] width 27 height 27
type input "[DATE]"
click at [542, 271] on icon at bounding box center [549, 275] width 15 height 15
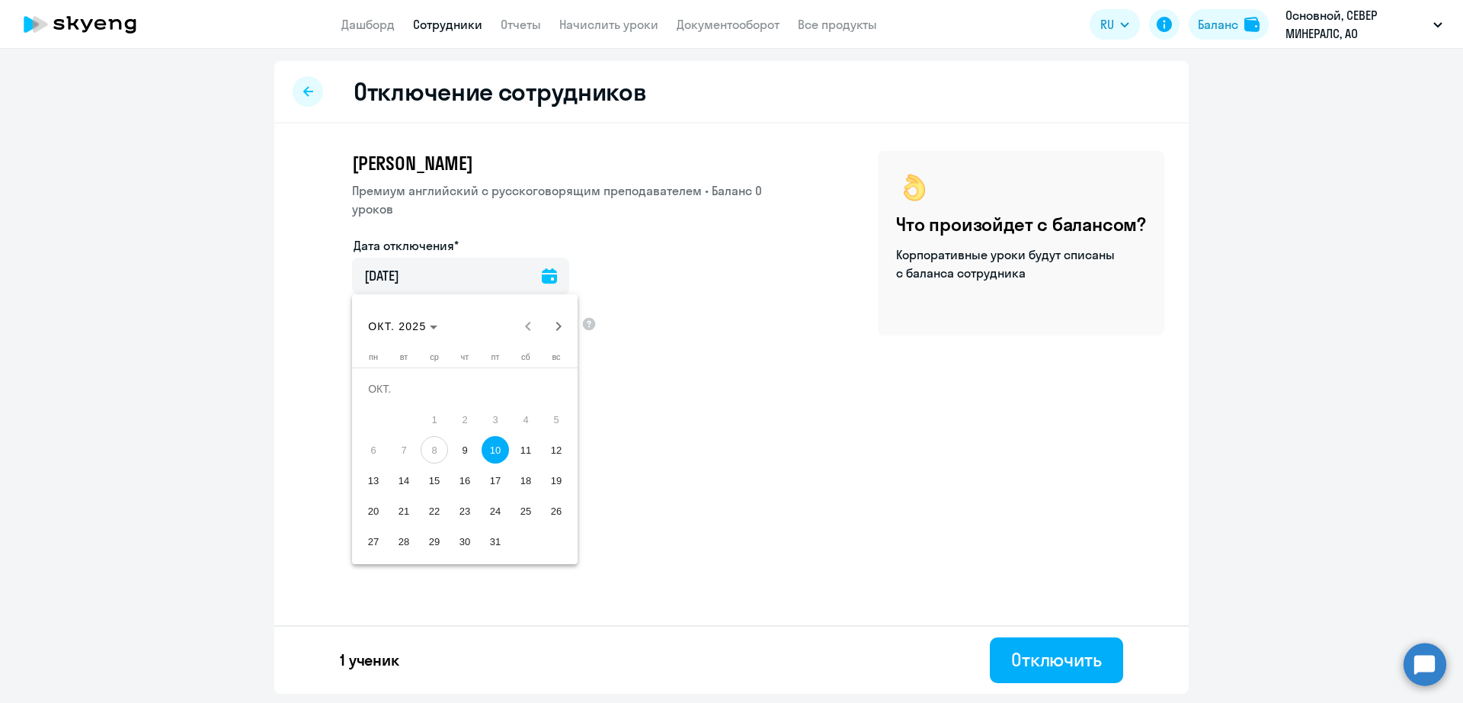
click at [530, 449] on span "11" at bounding box center [525, 449] width 27 height 27
type input "[DATE]"
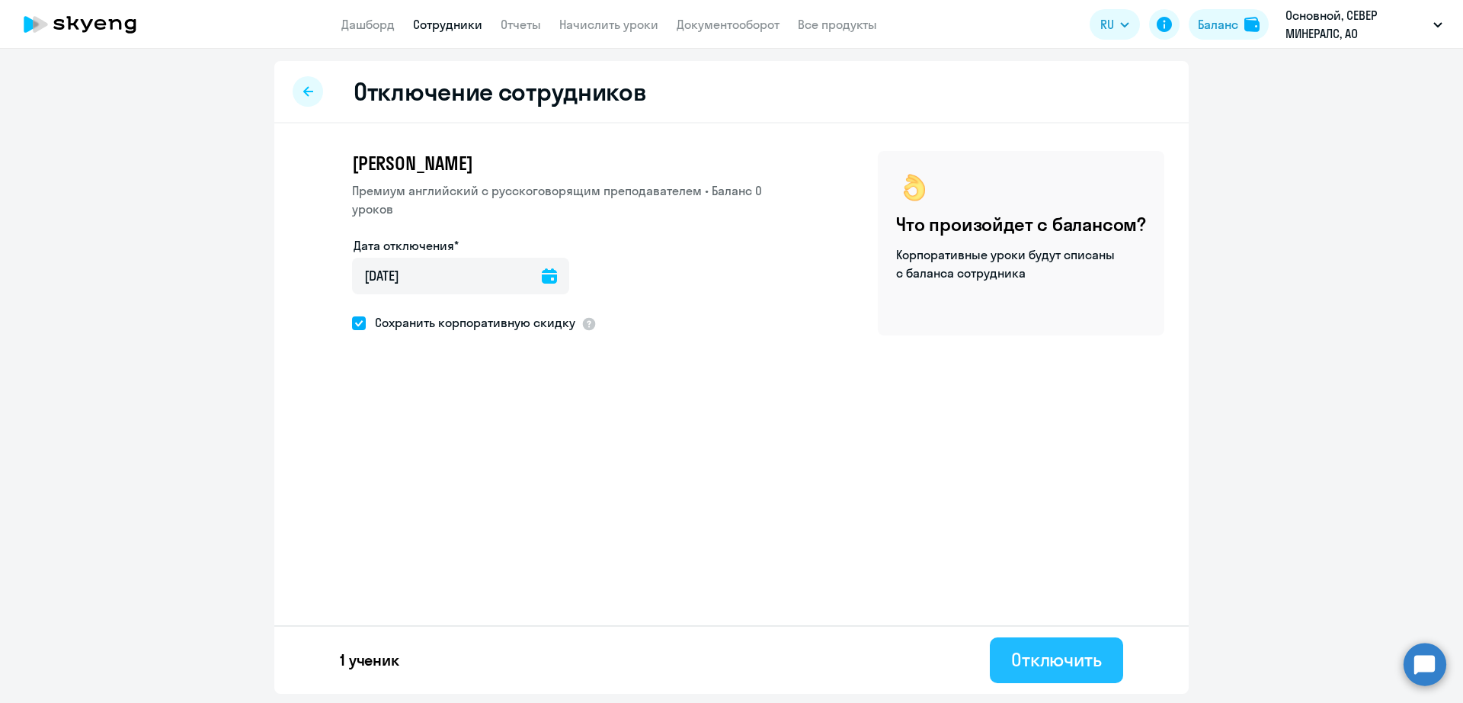
click at [1048, 657] on div "Отключить" at bounding box center [1056, 659] width 91 height 24
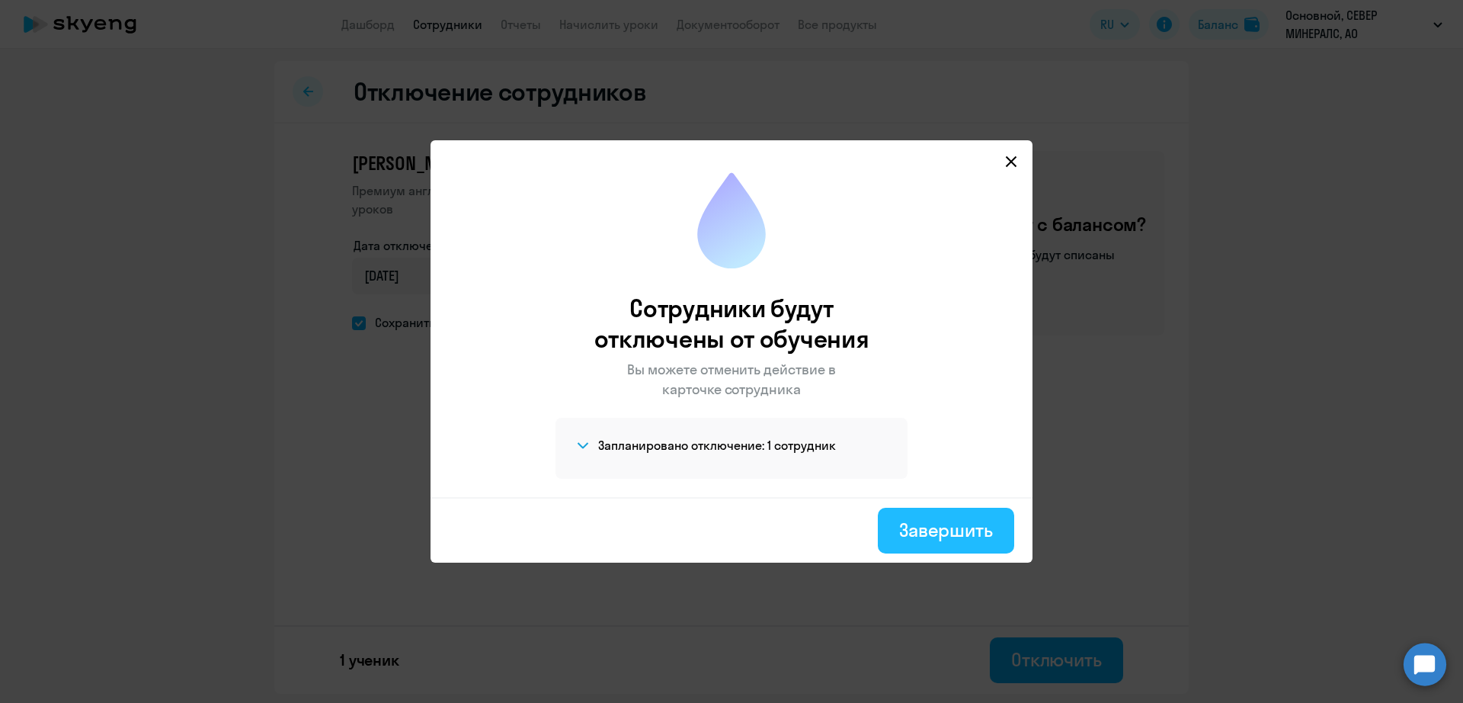
click at [936, 524] on div "Завершить" at bounding box center [946, 529] width 94 height 24
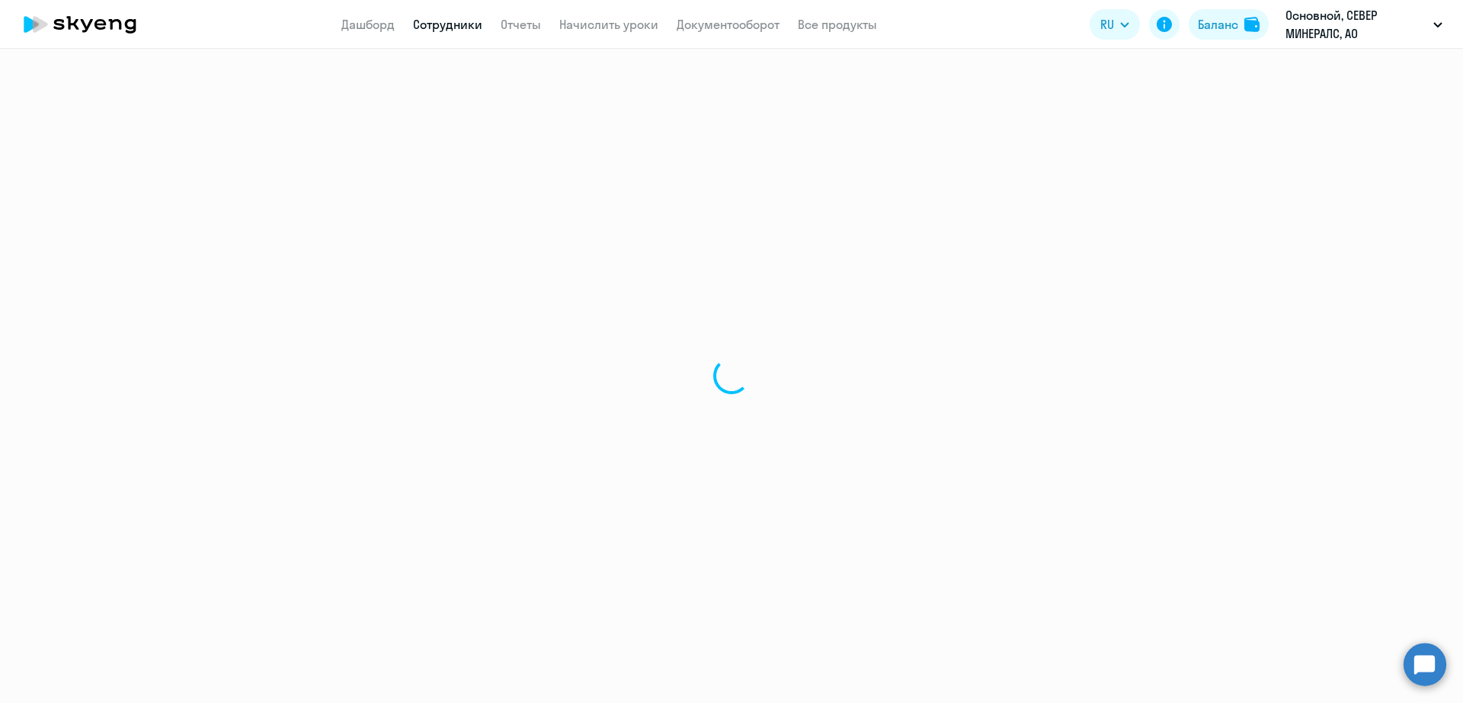
select select "30"
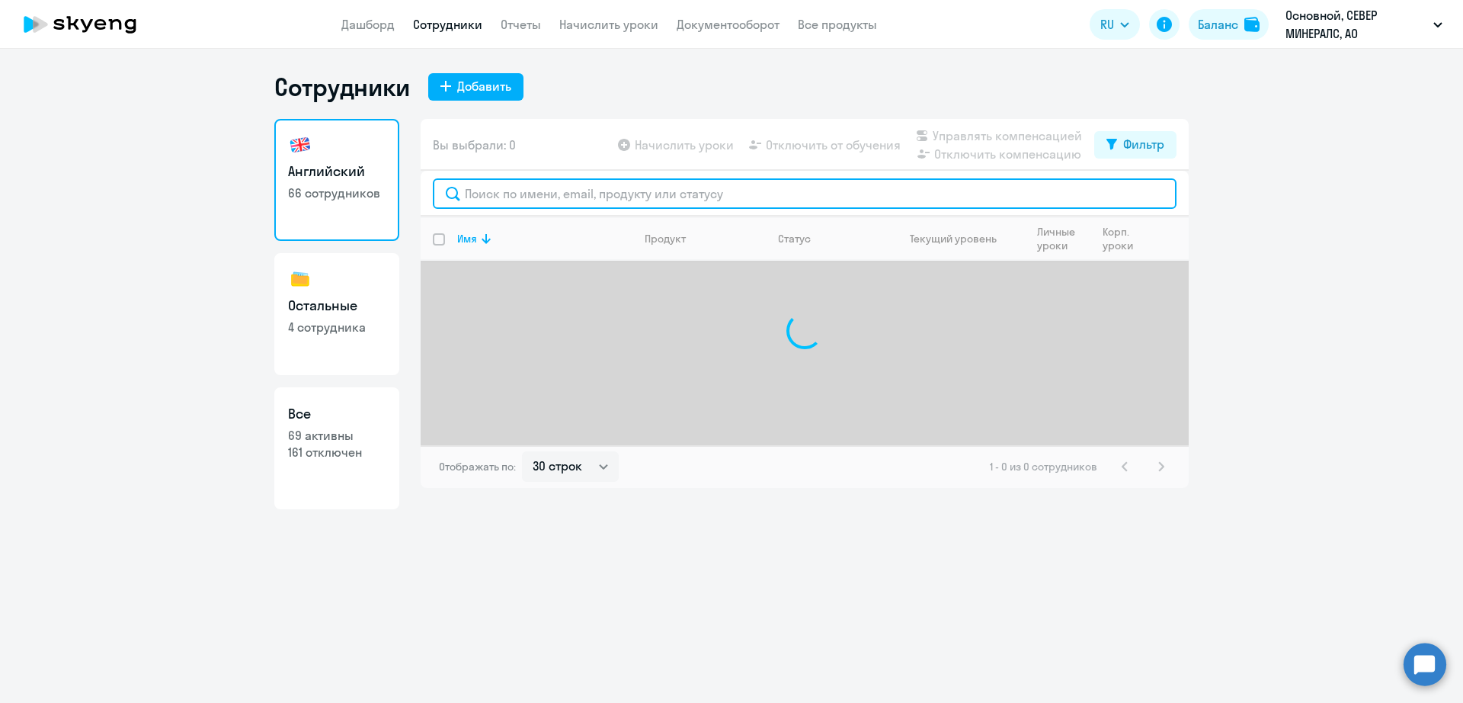
click at [594, 197] on input "text" at bounding box center [805, 193] width 744 height 30
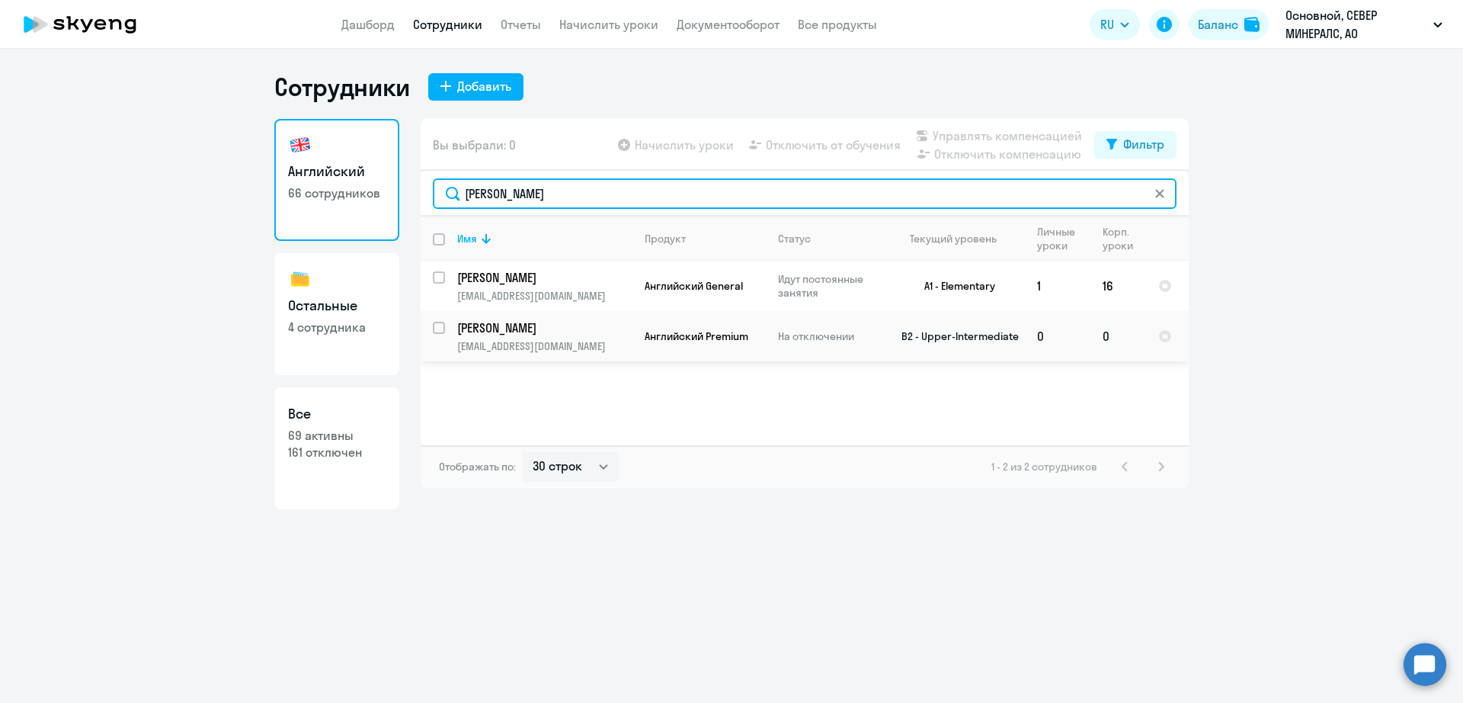
type input "[PERSON_NAME]"
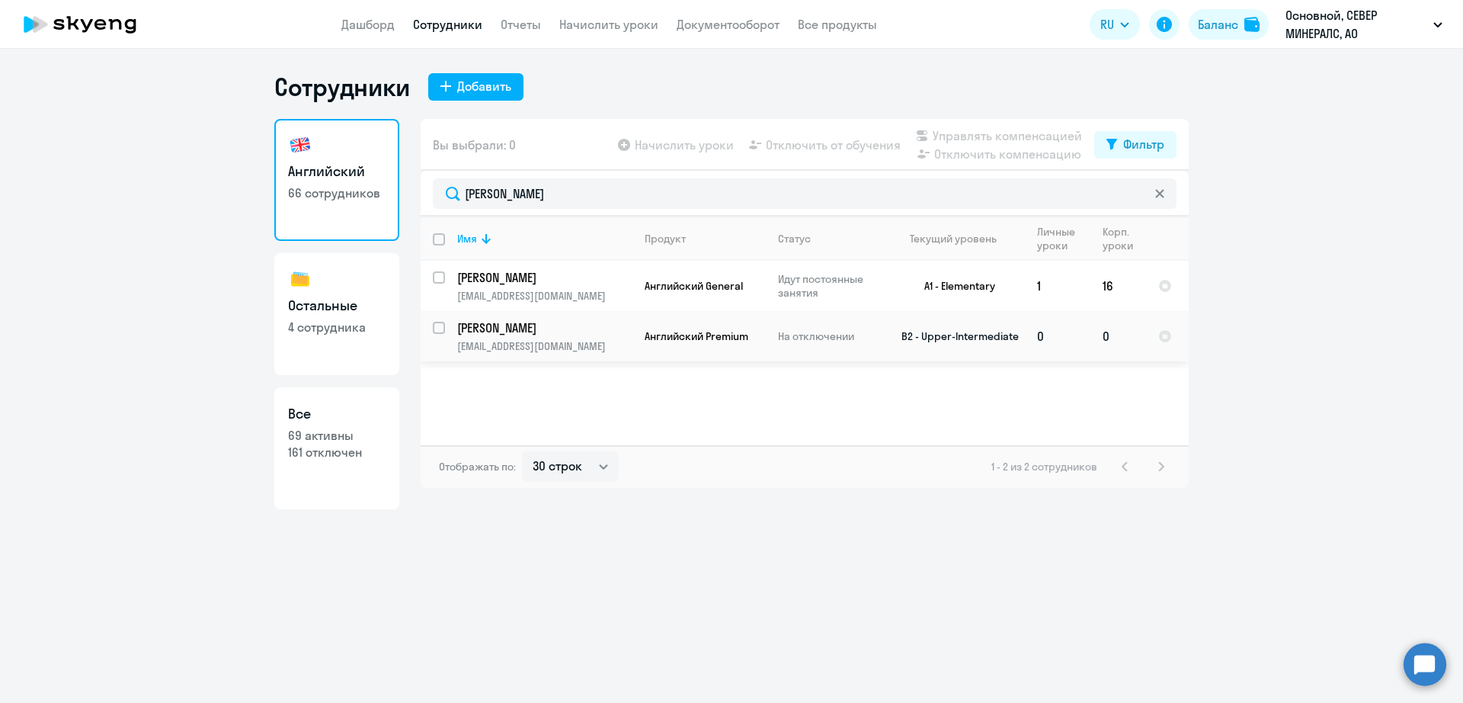
click at [517, 325] on p "[PERSON_NAME]" at bounding box center [543, 327] width 172 height 17
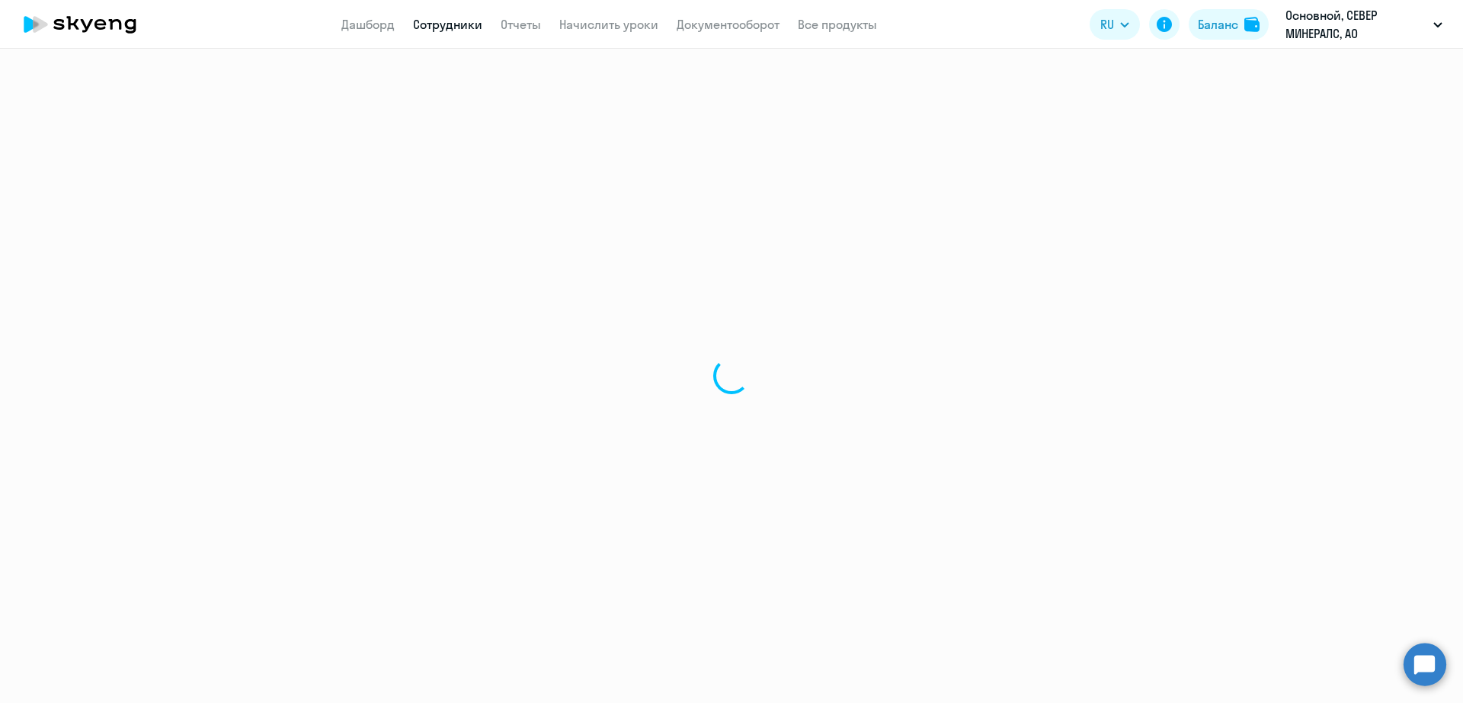
select select "english"
